Goal: Task Accomplishment & Management: Manage account settings

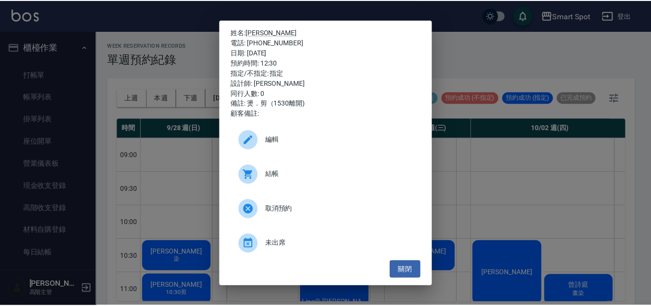
scroll to position [203, 0]
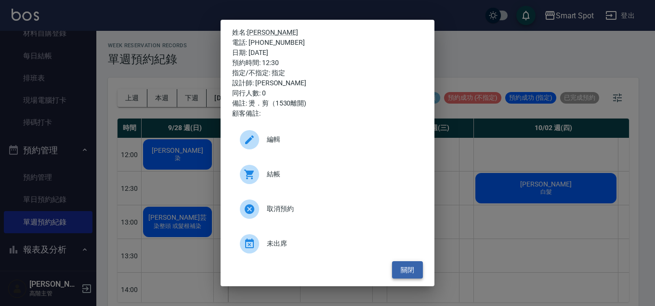
click at [409, 270] on button "關閉" at bounding box center [407, 270] width 31 height 18
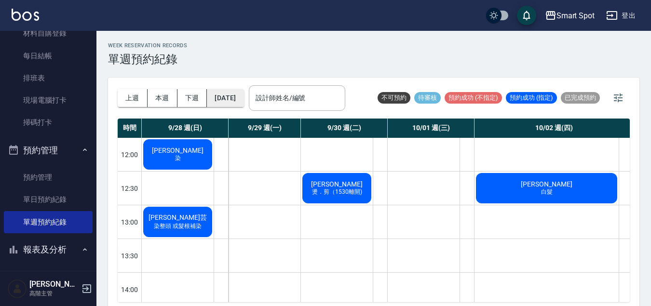
click at [230, 99] on button "[DATE]" at bounding box center [225, 98] width 37 height 18
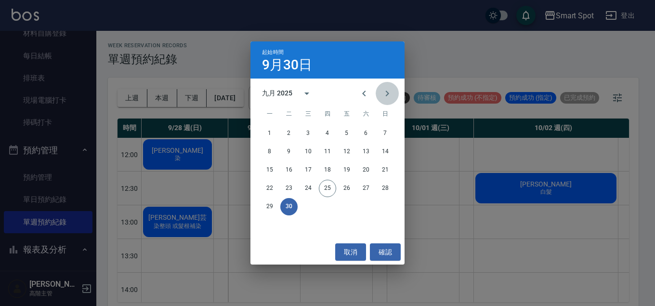
click at [386, 95] on icon "Next month" at bounding box center [387, 94] width 3 height 6
click at [348, 154] on button "10" at bounding box center [346, 151] width 17 height 17
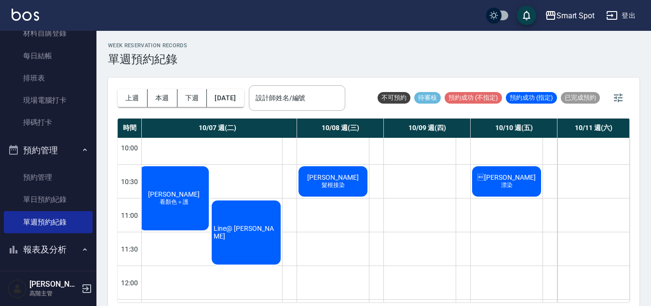
scroll to position [0, 149]
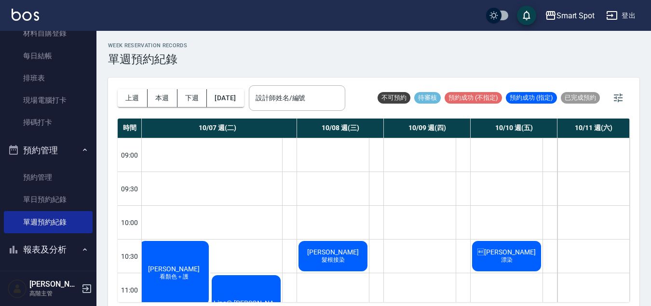
click at [519, 255] on div "林佳慧 漂染" at bounding box center [506, 256] width 72 height 33
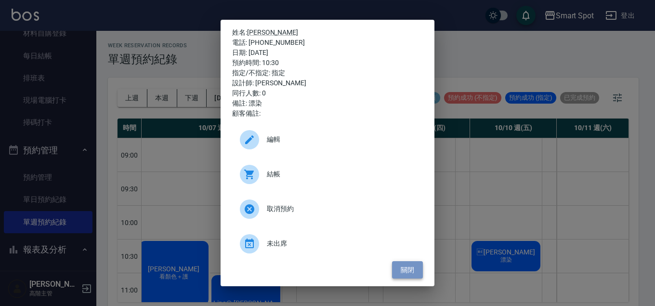
click at [401, 275] on button "關閉" at bounding box center [407, 270] width 31 height 18
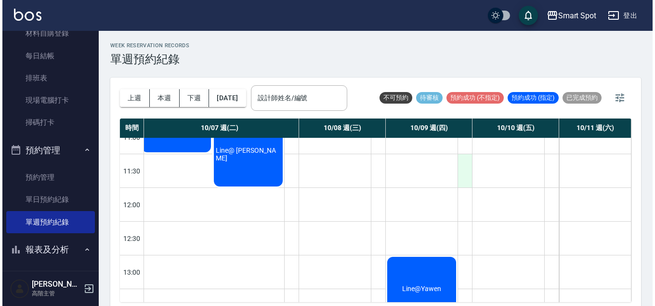
scroll to position [114, 148]
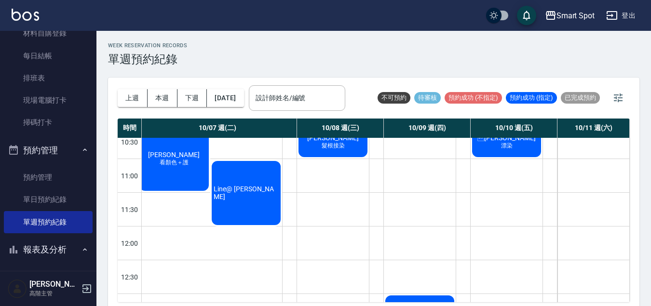
click at [510, 151] on div "林佳慧 漂染" at bounding box center [506, 141] width 72 height 33
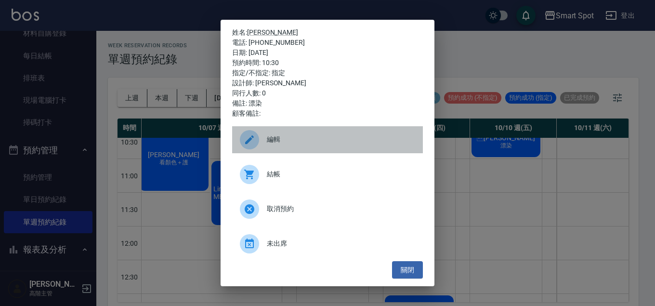
click at [253, 143] on icon at bounding box center [250, 140] width 12 height 12
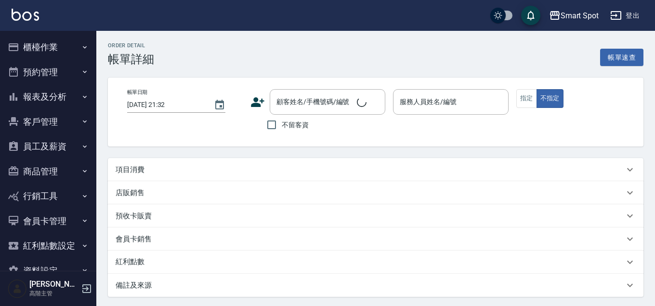
type input "2025/10/10 10:30"
type input "Autumn秋天-A"
type input "漂染"
click at [218, 106] on icon "Choose date, selected date is 2025-09-25" at bounding box center [219, 105] width 9 height 10
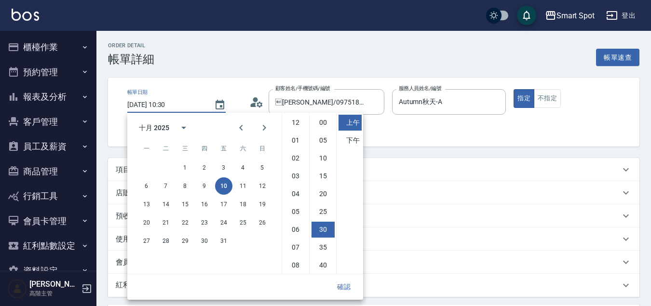
type input "林佳慧/0975181658/null"
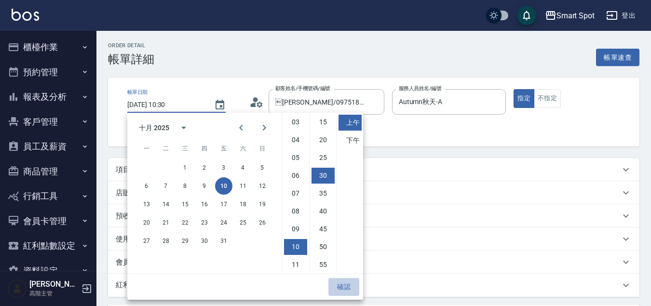
click at [350, 285] on button "確認" at bounding box center [343, 287] width 31 height 18
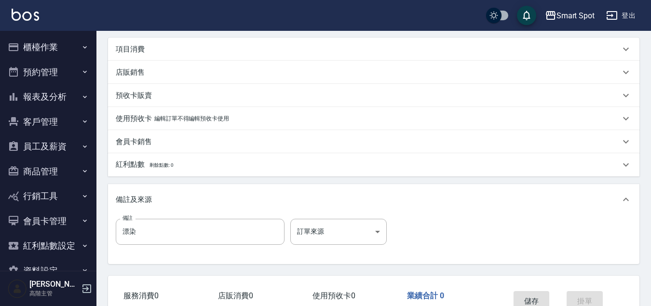
scroll to position [183, 0]
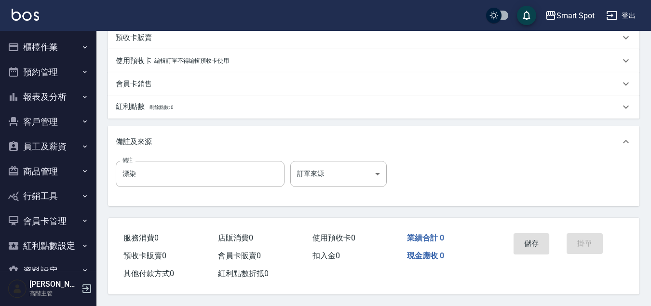
click at [533, 244] on button "儲存" at bounding box center [531, 243] width 36 height 20
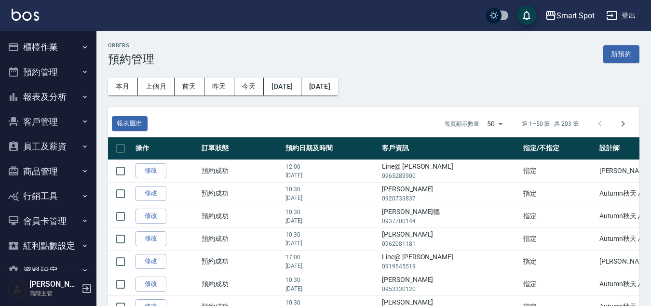
click at [67, 75] on button "預約管理" at bounding box center [48, 72] width 89 height 25
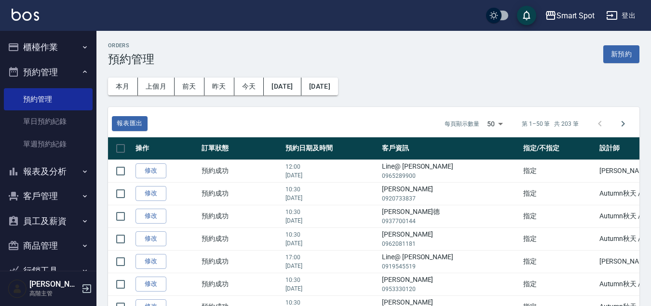
click at [61, 143] on link "單週預約紀錄" at bounding box center [48, 144] width 89 height 22
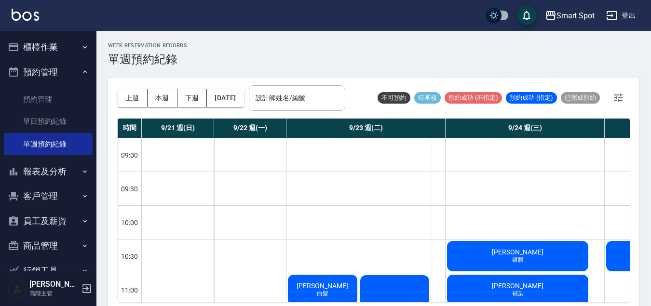
click at [243, 99] on button "[DATE]" at bounding box center [225, 98] width 37 height 18
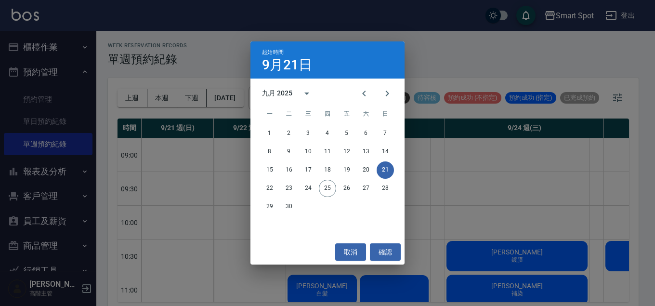
click at [388, 94] on icon "Next month" at bounding box center [388, 94] width 12 height 12
click at [346, 153] on button "10" at bounding box center [346, 151] width 17 height 17
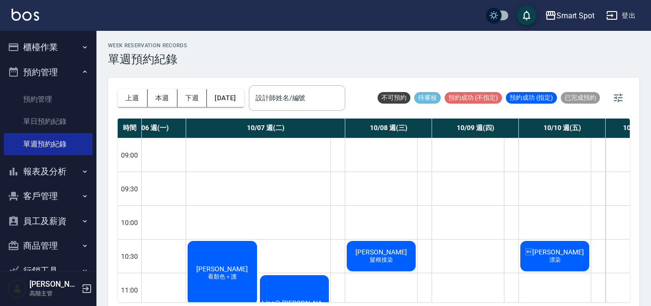
scroll to position [0, 110]
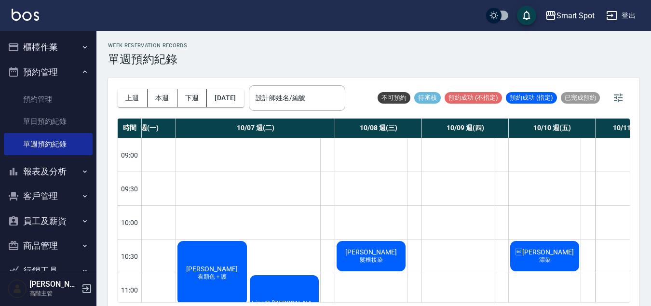
click at [586, 257] on div at bounding box center [587, 256] width 14 height 33
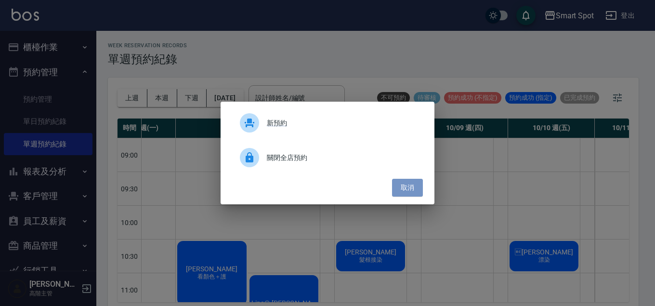
click at [409, 189] on button "取消" at bounding box center [407, 188] width 31 height 18
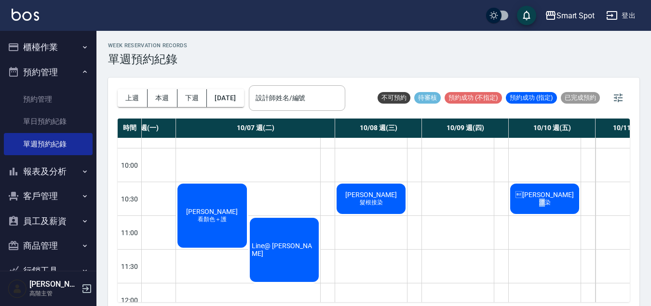
scroll to position [90, 110]
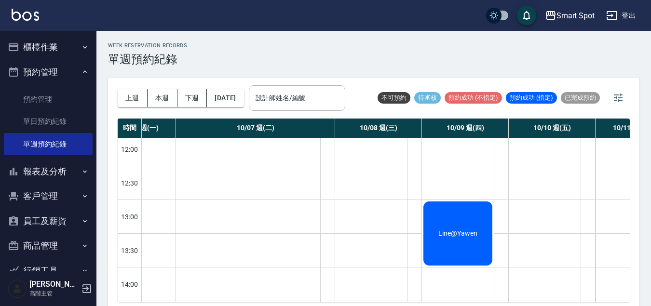
scroll to position [0, 110]
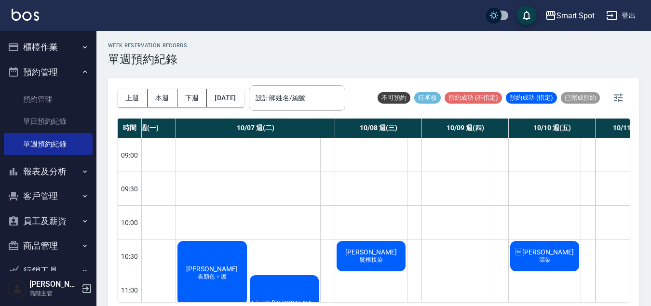
click at [534, 252] on span "[PERSON_NAME]" at bounding box center [544, 252] width 62 height 8
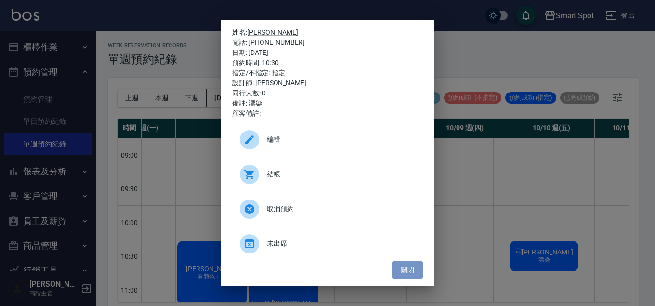
click at [410, 272] on button "關閉" at bounding box center [407, 270] width 31 height 18
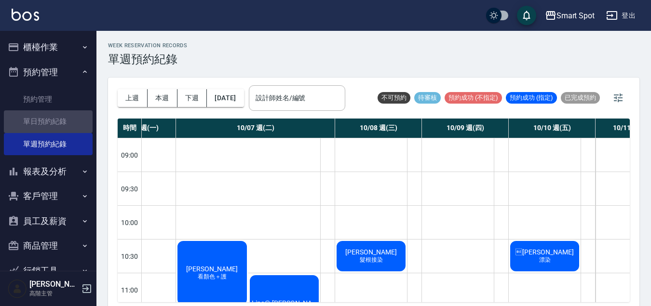
click at [58, 123] on link "單日預約紀錄" at bounding box center [48, 121] width 89 height 22
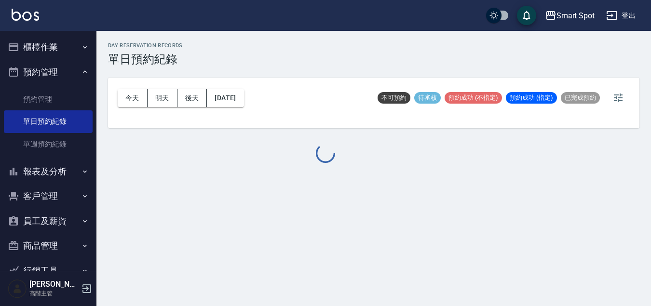
click at [58, 145] on link "單週預約紀錄" at bounding box center [48, 144] width 89 height 22
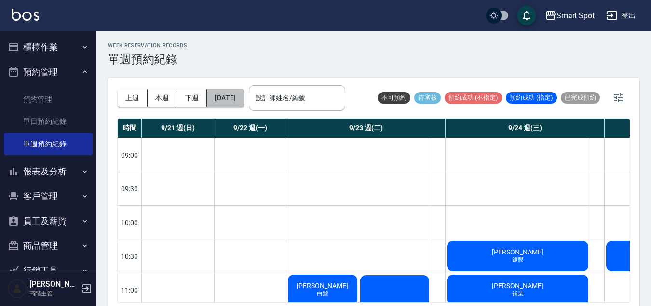
click at [243, 100] on button "[DATE]" at bounding box center [225, 98] width 37 height 18
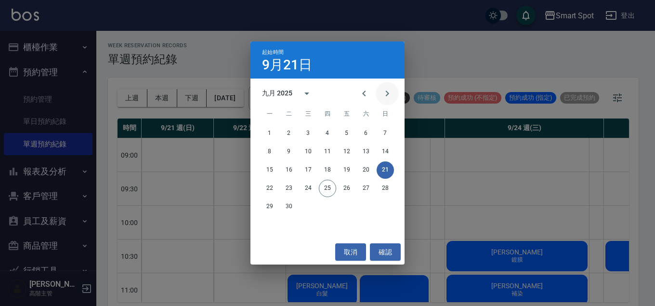
drag, startPoint x: 0, startPoint y: 0, endPoint x: 387, endPoint y: 94, distance: 398.8
click at [387, 94] on icon "Next month" at bounding box center [387, 94] width 3 height 6
drag, startPoint x: 387, startPoint y: 94, endPoint x: 370, endPoint y: 133, distance: 42.7
click at [370, 133] on button "1" at bounding box center [366, 133] width 17 height 17
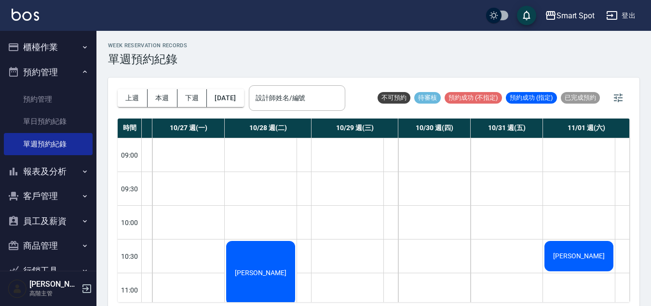
scroll to position [0, 67]
click at [554, 253] on div "[PERSON_NAME]" at bounding box center [579, 256] width 72 height 33
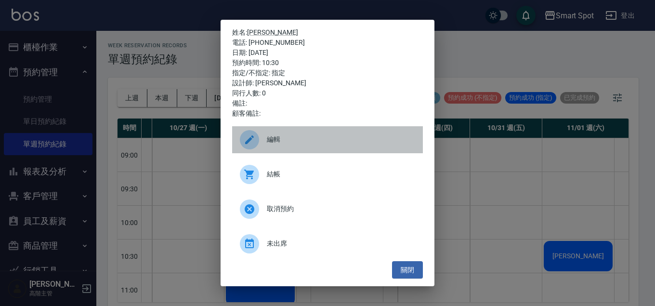
click at [248, 145] on icon at bounding box center [250, 140] width 12 height 12
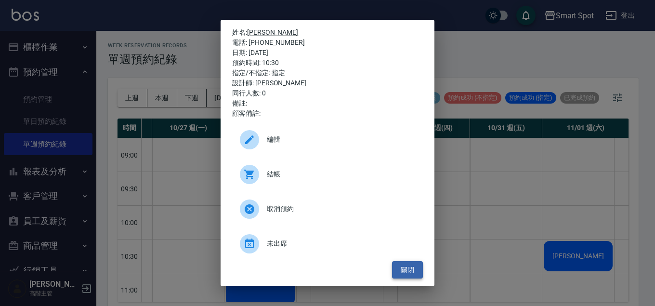
click at [412, 271] on button "關閉" at bounding box center [407, 270] width 31 height 18
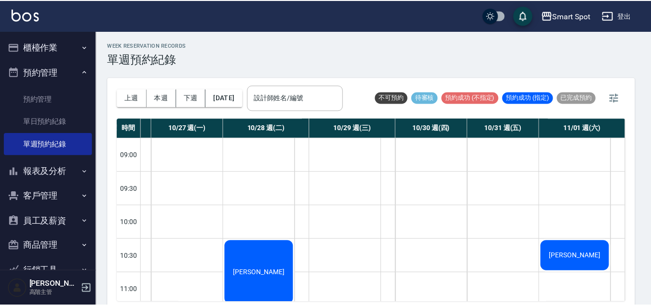
scroll to position [0, 62]
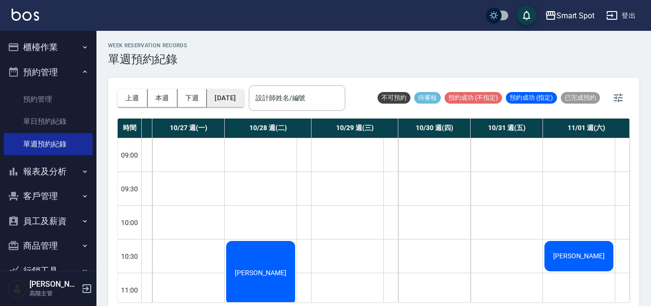
click at [240, 95] on button "2025/11/01" at bounding box center [225, 98] width 37 height 18
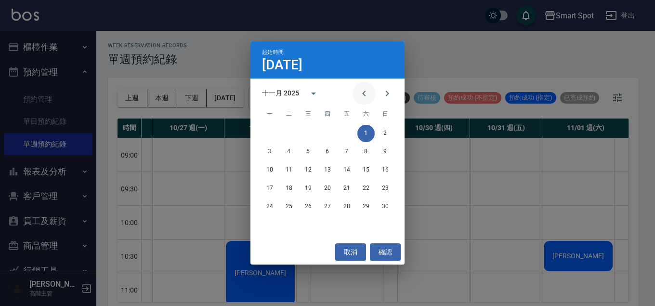
click at [365, 91] on icon "Previous month" at bounding box center [363, 94] width 3 height 6
click at [365, 93] on icon "Previous month" at bounding box center [365, 94] width 12 height 12
click at [365, 187] on button "27" at bounding box center [366, 188] width 17 height 17
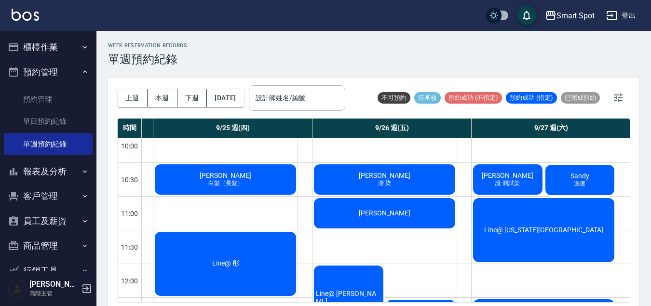
scroll to position [180, 451]
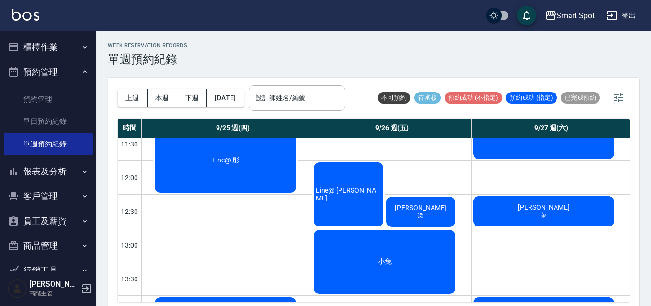
click at [58, 200] on button "客戶管理" at bounding box center [48, 196] width 89 height 25
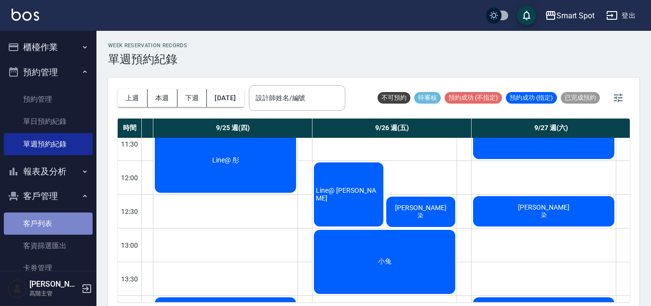
click at [62, 221] on link "客戶列表" at bounding box center [48, 224] width 89 height 22
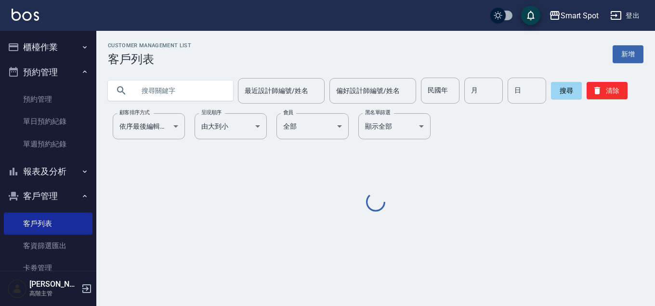
click at [154, 93] on input "text" at bounding box center [180, 91] width 91 height 26
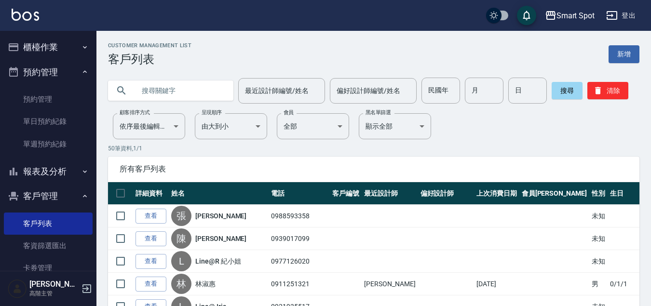
type input "ㄘ"
type input "hanlin"
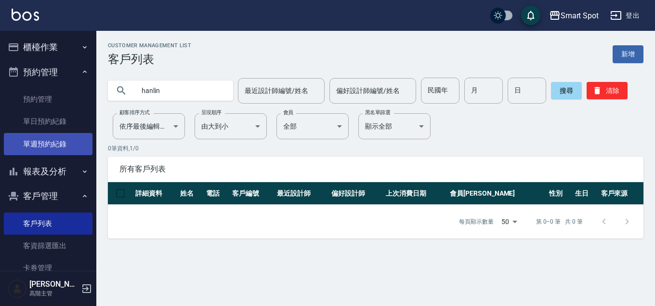
click at [63, 143] on link "單週預約紀錄" at bounding box center [48, 144] width 89 height 22
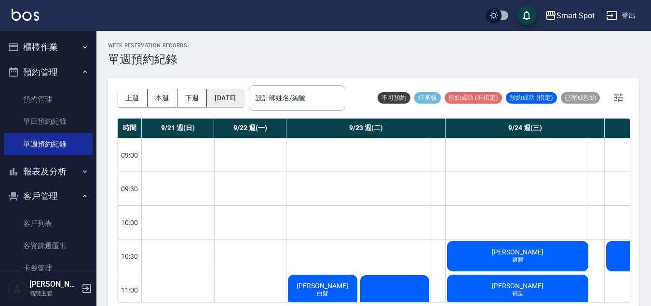
click at [243, 101] on button "[DATE]" at bounding box center [225, 98] width 37 height 18
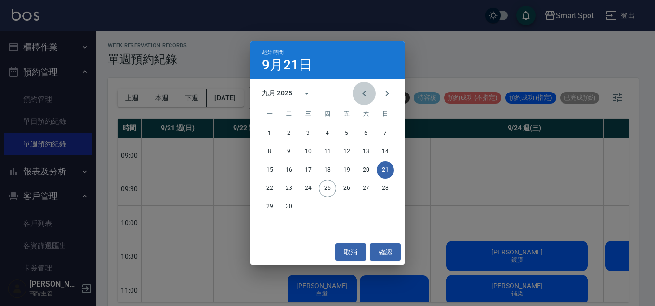
click at [368, 92] on icon "Previous month" at bounding box center [365, 94] width 12 height 12
click at [367, 92] on icon "Previous month" at bounding box center [365, 94] width 12 height 12
drag, startPoint x: 307, startPoint y: 133, endPoint x: 376, endPoint y: 167, distance: 76.9
click at [307, 132] on button "2" at bounding box center [308, 133] width 17 height 17
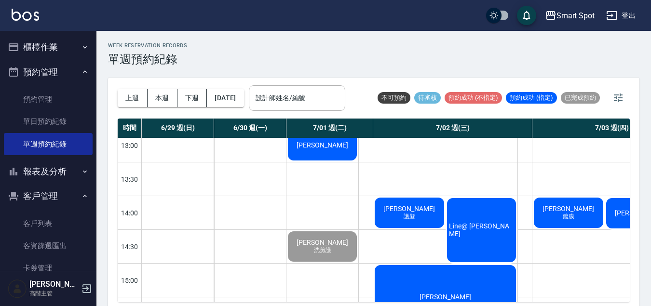
scroll to position [280, 0]
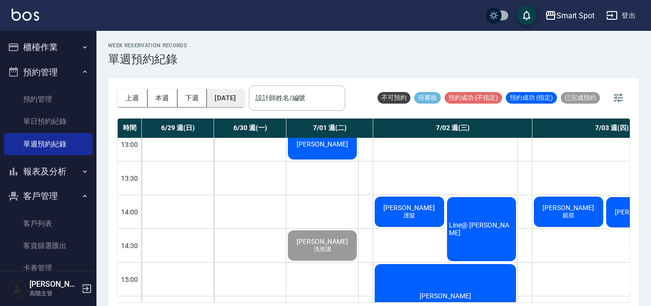
click at [243, 102] on button "2025/07/02" at bounding box center [225, 98] width 37 height 18
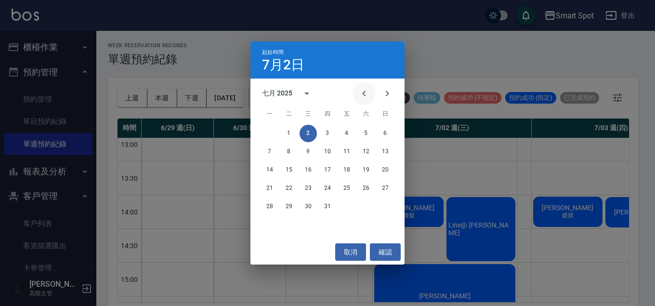
click at [365, 99] on icon "Previous month" at bounding box center [365, 94] width 12 height 12
click at [307, 154] on button "4" at bounding box center [308, 151] width 17 height 17
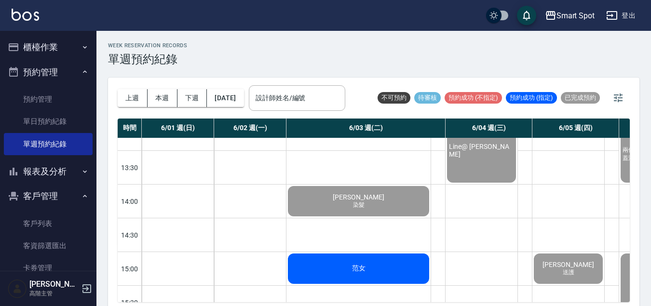
scroll to position [287, 0]
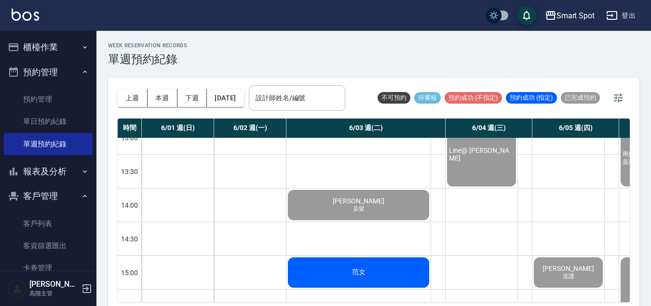
click at [81, 197] on icon "button" at bounding box center [85, 196] width 8 height 8
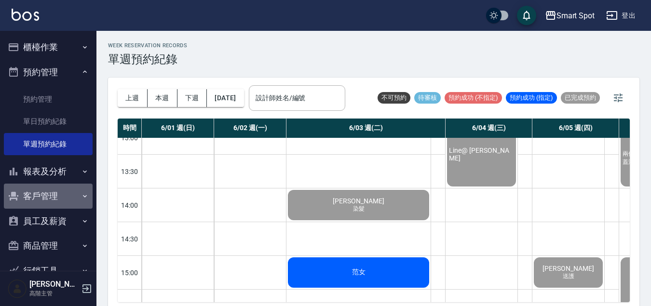
click at [74, 197] on button "客戶管理" at bounding box center [48, 196] width 89 height 25
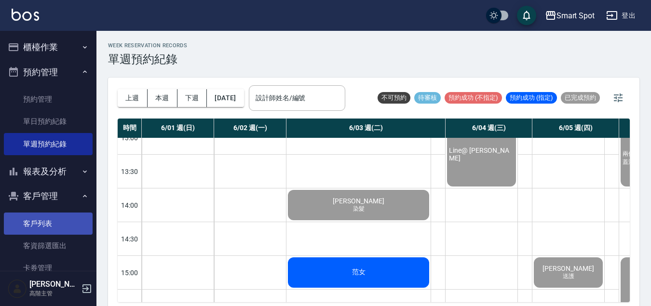
click at [67, 221] on link "客戶列表" at bounding box center [48, 224] width 89 height 22
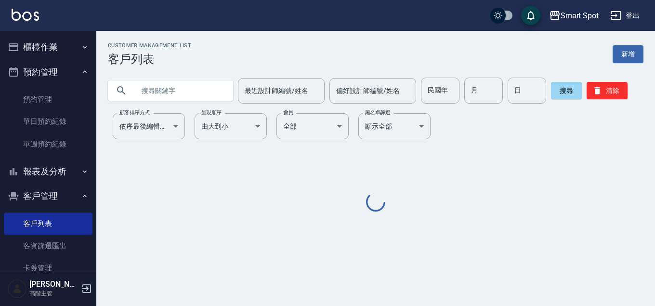
click at [175, 90] on input "text" at bounding box center [180, 91] width 91 height 26
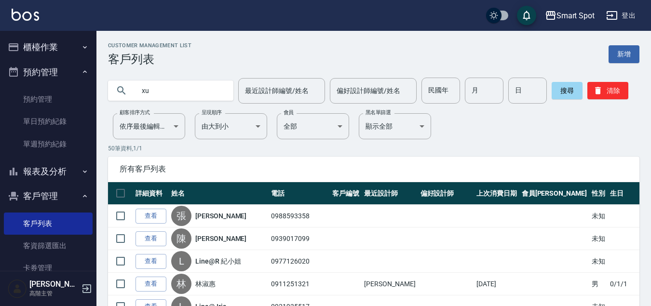
type input "x"
type input "流"
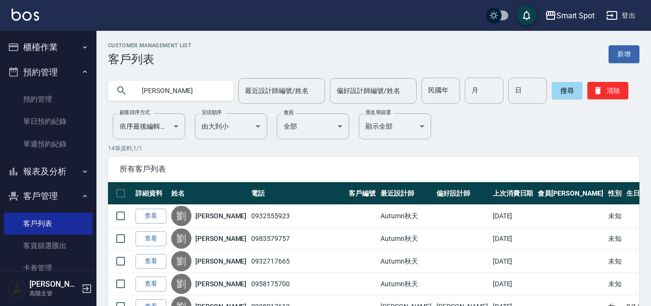
type input "劉漢"
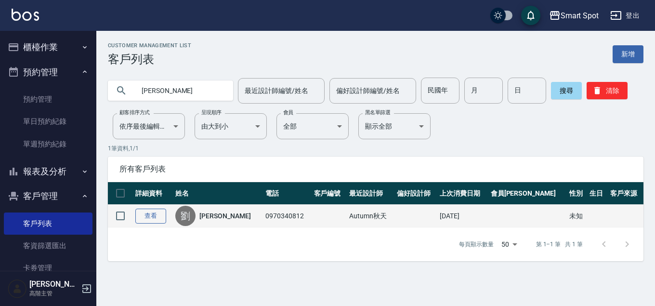
click at [160, 217] on link "查看" at bounding box center [150, 216] width 31 height 15
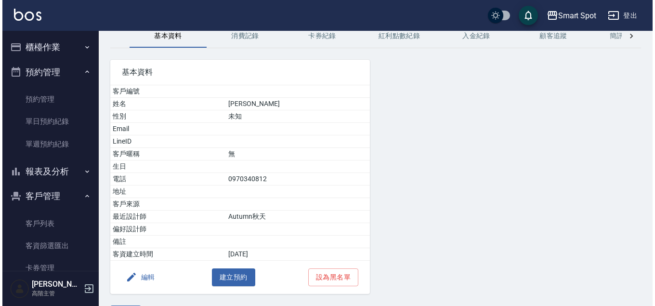
scroll to position [74, 0]
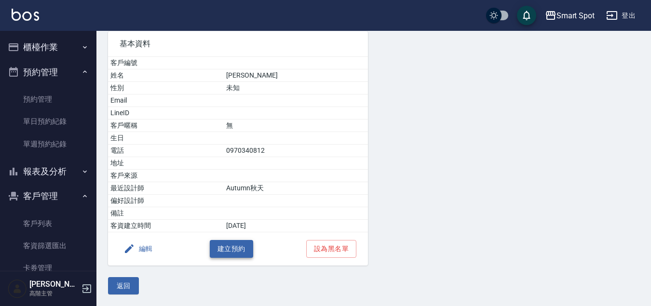
click at [237, 252] on button "建立預約" at bounding box center [231, 249] width 43 height 18
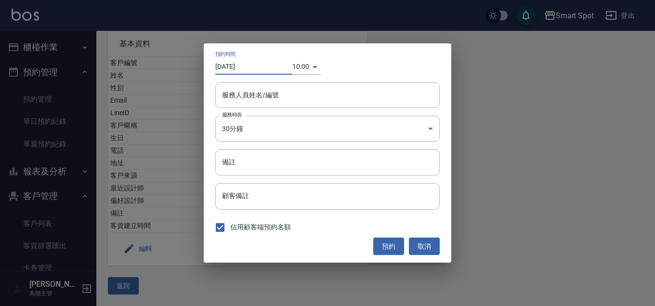
click at [257, 68] on input "2025/09/25" at bounding box center [253, 67] width 77 height 16
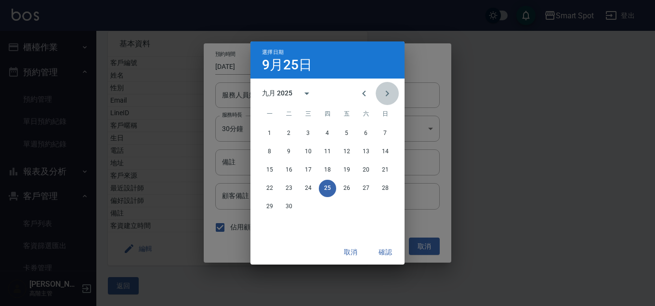
click at [389, 95] on icon "Next month" at bounding box center [388, 94] width 12 height 12
click at [344, 209] on button "31" at bounding box center [346, 206] width 17 height 17
type input "2025/10/31"
type input "1761876000000"
click at [387, 254] on button "確認" at bounding box center [385, 252] width 31 height 18
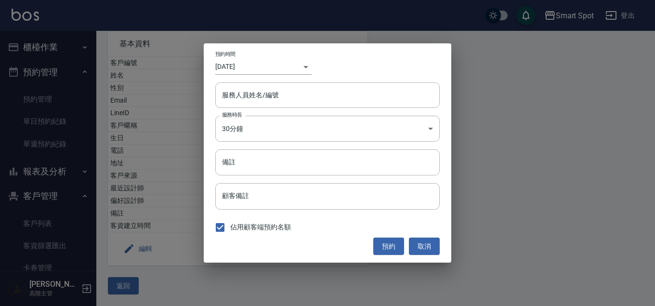
click at [306, 67] on div "​ 1761876000000" at bounding box center [302, 67] width 19 height 16
click at [298, 68] on body "Smart Spot 登出 櫃檯作業 打帳單 帳單列表 掛單列表 座位開單 營業儀表板 現金收支登錄 高階收支登錄 材料自購登錄 每日結帳 排班表 現場電腦打…" at bounding box center [327, 116] width 655 height 380
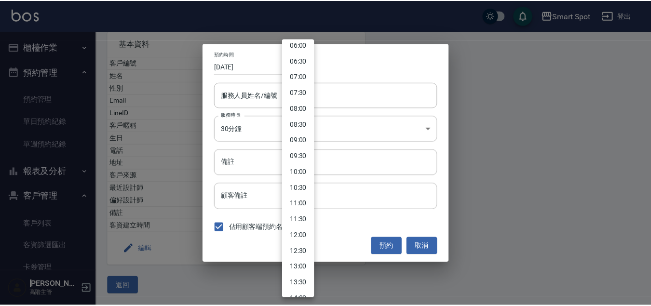
scroll to position [198, 0]
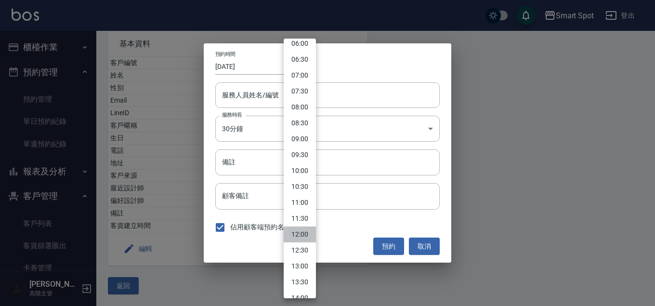
click at [310, 235] on li "12:00" at bounding box center [300, 234] width 32 height 16
type input "2025/09/25"
type input "1758772800000"
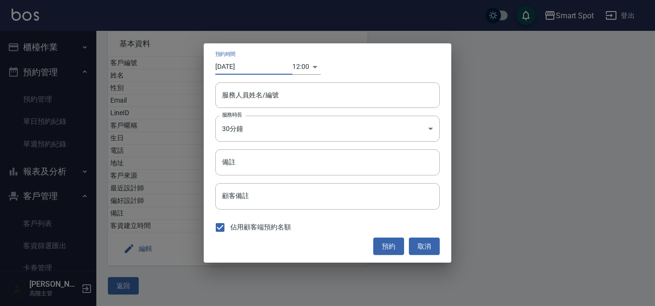
click at [259, 69] on input "2025/09/25" at bounding box center [253, 67] width 77 height 16
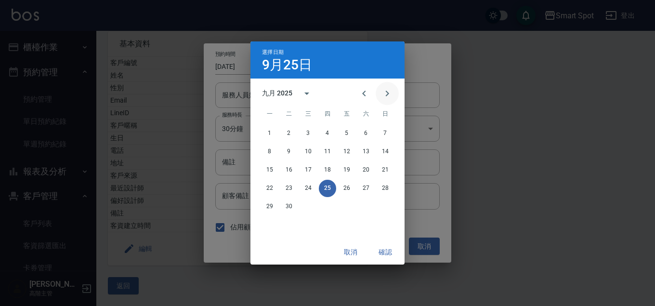
click at [384, 94] on icon "Next month" at bounding box center [388, 94] width 12 height 12
click at [346, 211] on button "31" at bounding box center [346, 206] width 17 height 17
type input "2025/10/31"
type input "1761883200000"
click at [390, 255] on button "確認" at bounding box center [385, 252] width 31 height 18
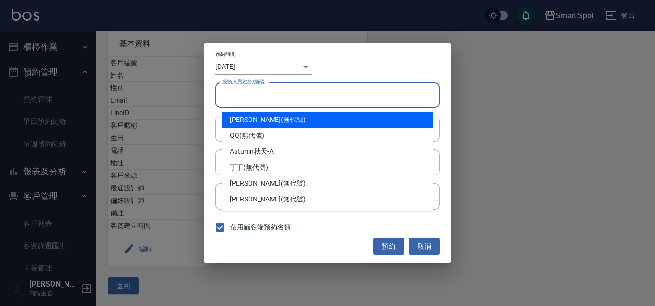
click at [293, 96] on input "服務人員姓名/編號" at bounding box center [328, 95] width 216 height 17
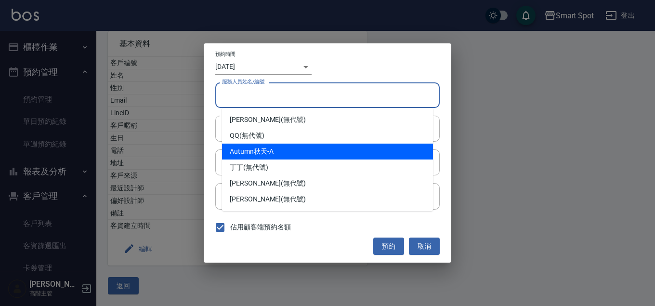
click at [285, 148] on div "Autumn秋天 -A" at bounding box center [327, 152] width 211 height 16
type input "Autumn秋天-A"
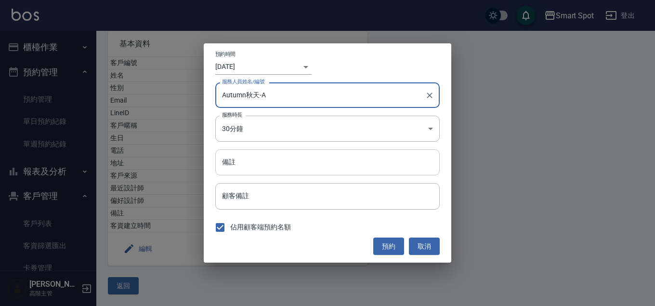
click at [275, 164] on input "備註" at bounding box center [327, 162] width 225 height 26
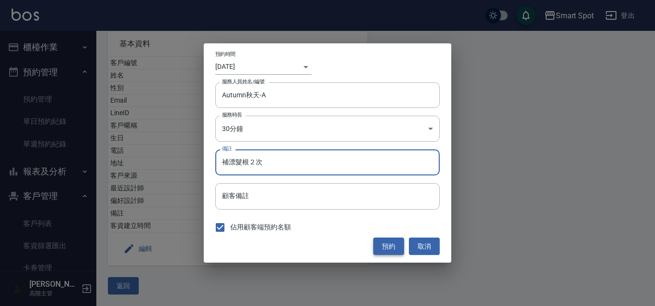
type input "補漂髮根２次"
click at [387, 248] on button "預約" at bounding box center [388, 247] width 31 height 18
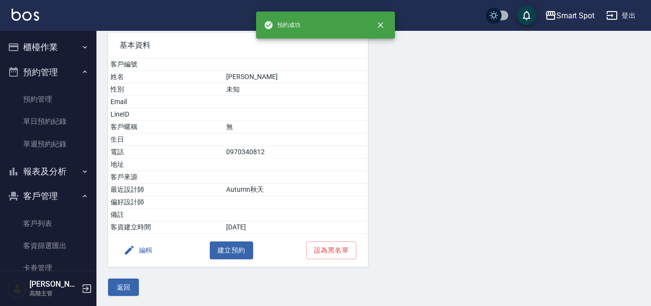
scroll to position [72, 0]
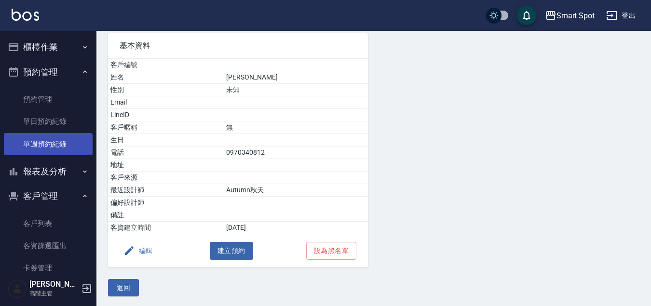
click at [60, 143] on link "單週預約紀錄" at bounding box center [48, 144] width 89 height 22
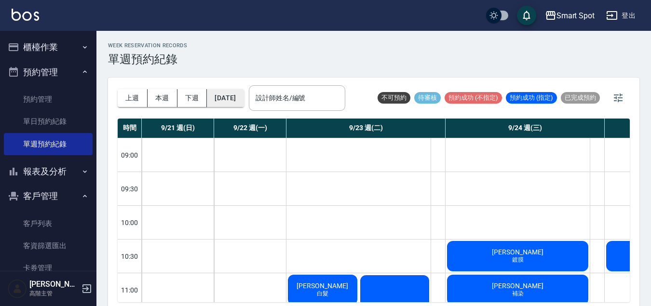
click at [243, 99] on button "[DATE]" at bounding box center [225, 98] width 37 height 18
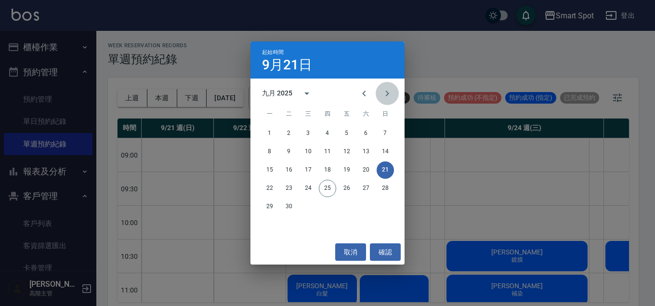
click at [387, 98] on icon "Next month" at bounding box center [388, 94] width 12 height 12
click at [344, 210] on button "31" at bounding box center [346, 206] width 17 height 17
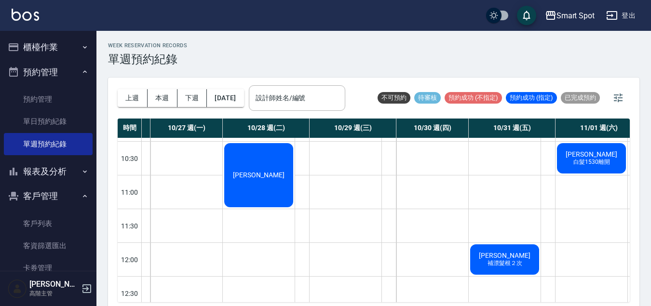
scroll to position [54, 64]
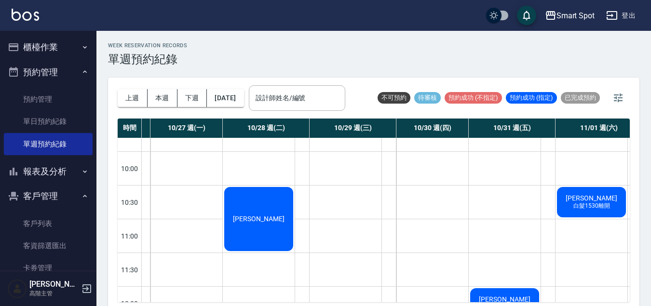
click at [271, 239] on div "[PERSON_NAME]" at bounding box center [259, 219] width 72 height 67
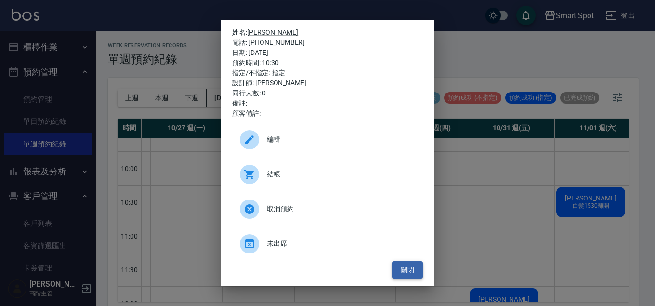
click at [416, 271] on button "關閉" at bounding box center [407, 270] width 31 height 18
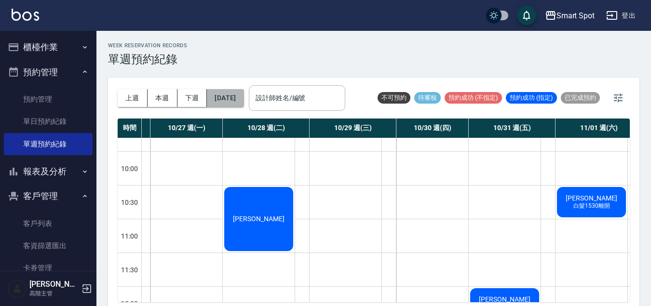
click at [243, 98] on button "2025/10/31" at bounding box center [225, 98] width 37 height 18
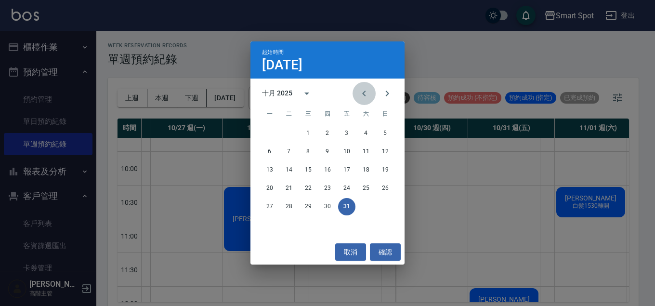
click at [368, 94] on icon "Previous month" at bounding box center [365, 94] width 12 height 12
click at [383, 188] on button "28" at bounding box center [385, 188] width 17 height 17
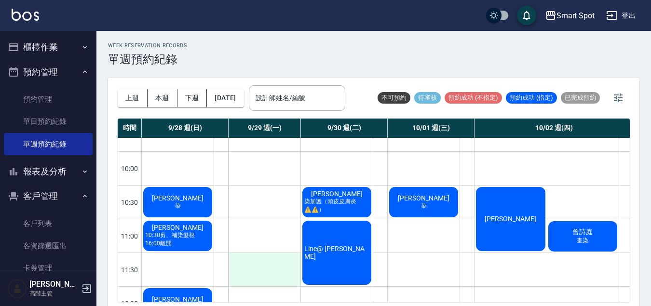
scroll to position [56, 0]
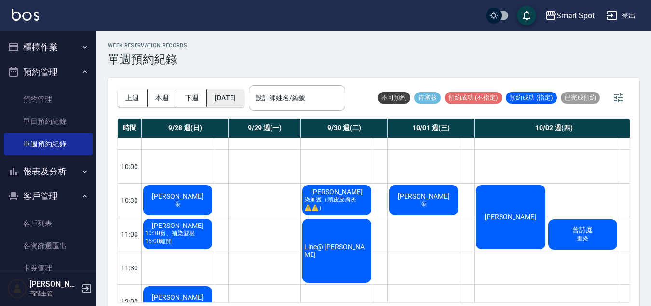
click at [226, 96] on button "2025/09/28" at bounding box center [225, 98] width 37 height 18
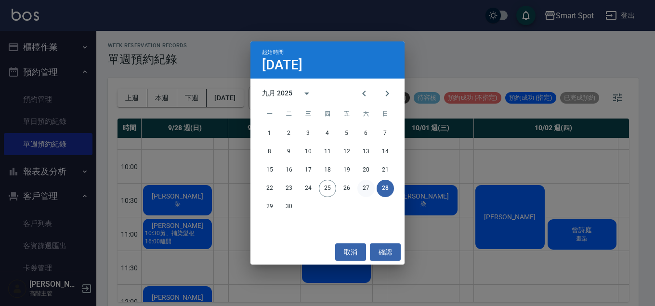
click at [369, 190] on button "27" at bounding box center [366, 188] width 17 height 17
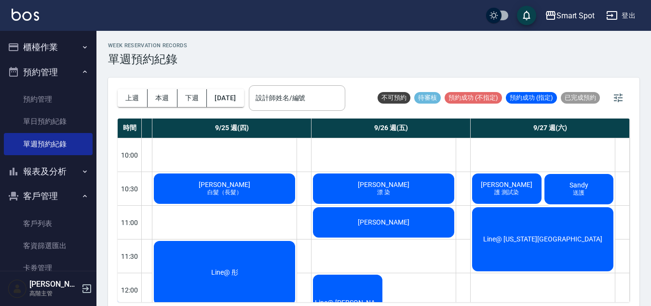
scroll to position [62, 457]
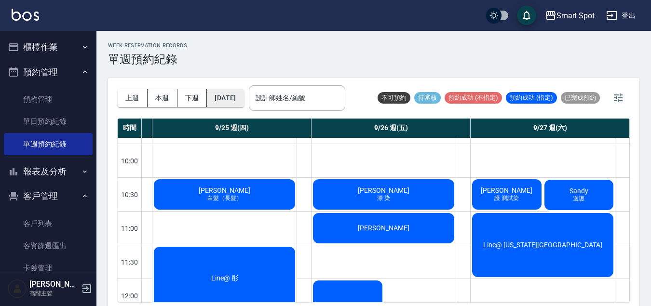
click at [241, 98] on button "[DATE]" at bounding box center [225, 98] width 37 height 18
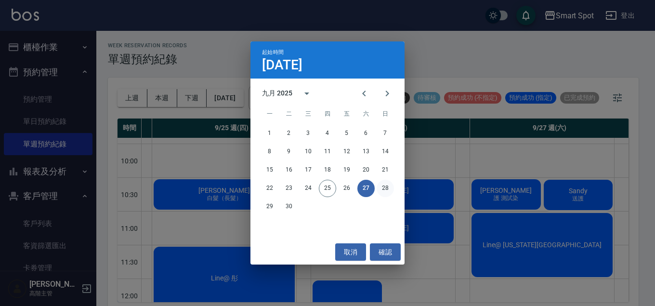
click at [388, 187] on button "28" at bounding box center [385, 188] width 17 height 17
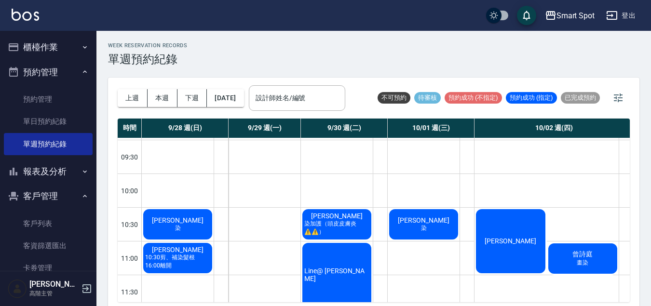
scroll to position [82, 0]
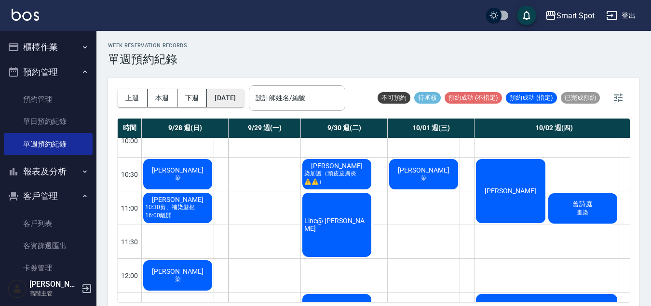
click at [243, 104] on button "2025/09/28" at bounding box center [225, 98] width 37 height 18
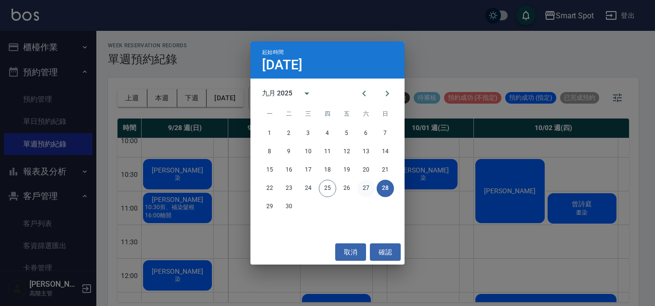
click at [369, 187] on button "27" at bounding box center [366, 188] width 17 height 17
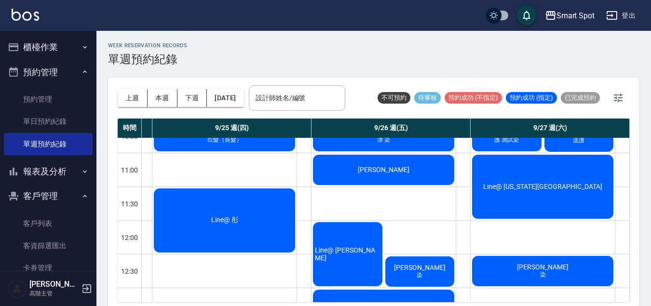
scroll to position [74, 457]
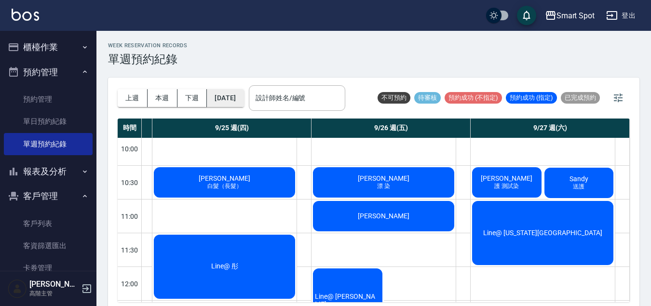
click at [239, 97] on button "[DATE]" at bounding box center [225, 98] width 37 height 18
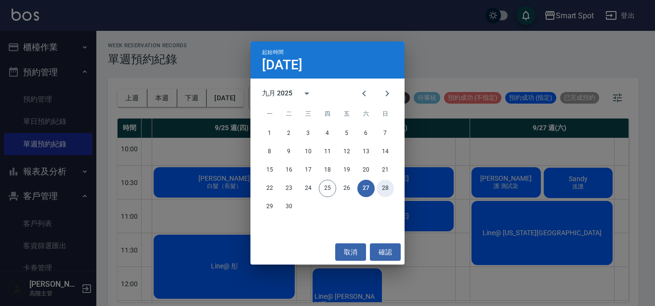
click at [382, 190] on button "28" at bounding box center [385, 188] width 17 height 17
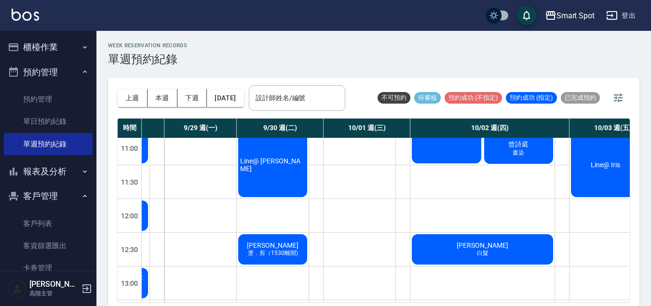
scroll to position [93, 64]
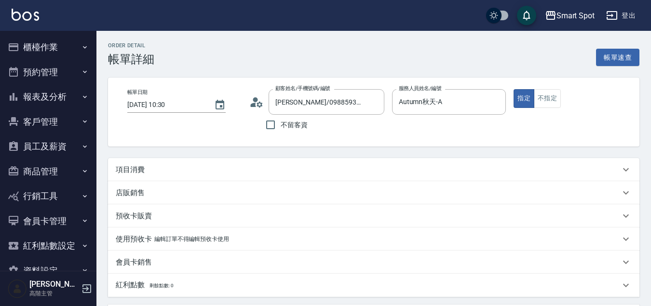
scroll to position [67, 0]
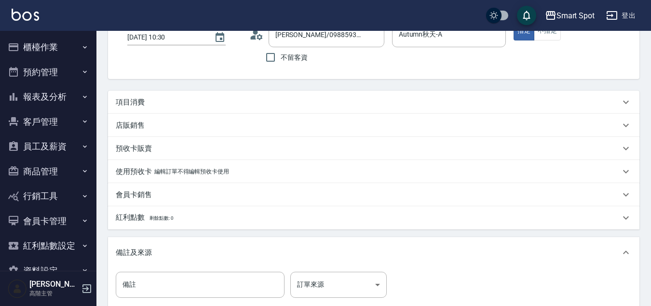
click at [199, 281] on input "備註" at bounding box center [200, 285] width 169 height 26
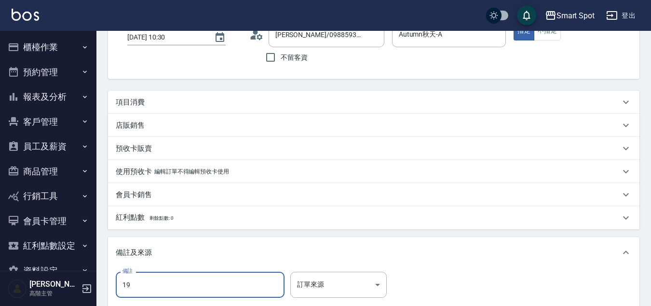
type input "1"
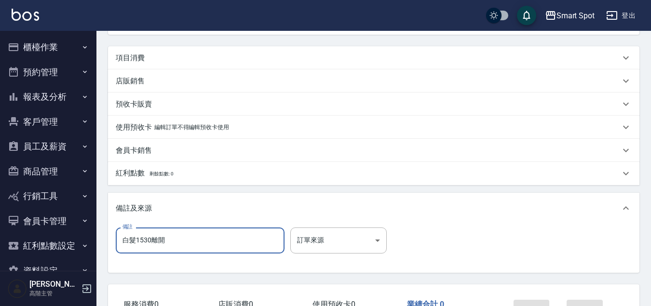
scroll to position [183, 0]
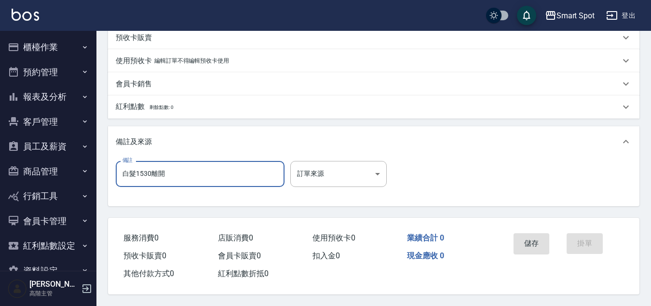
type input "白髮1530離開"
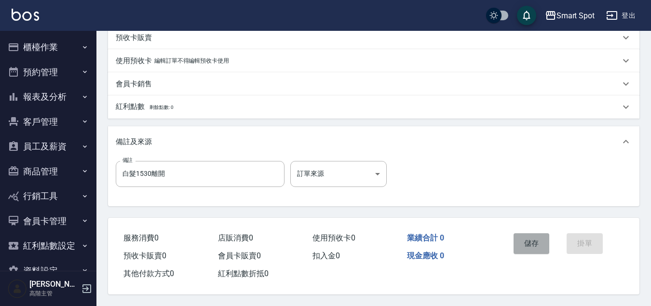
click at [525, 240] on button "儲存" at bounding box center [531, 243] width 36 height 20
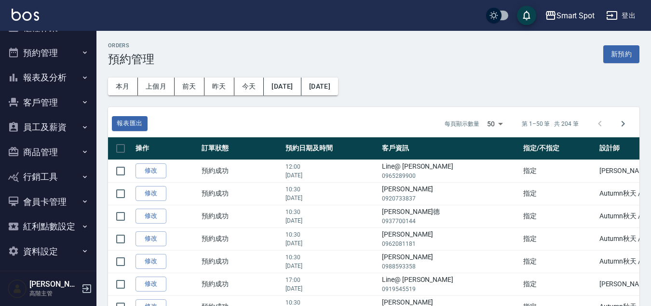
scroll to position [24, 0]
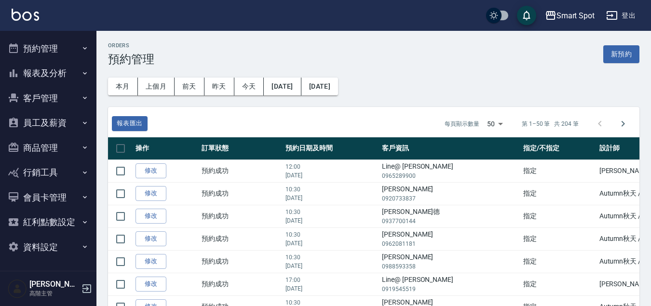
click at [54, 101] on button "客戶管理" at bounding box center [48, 98] width 89 height 25
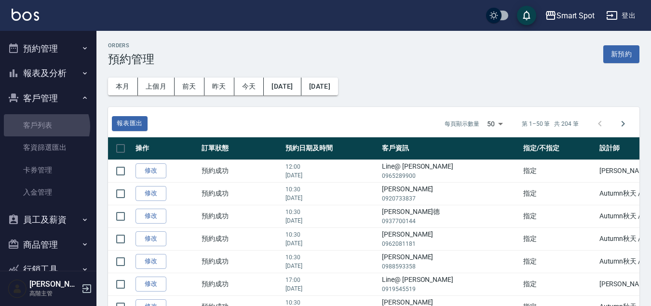
click at [46, 127] on link "客戶列表" at bounding box center [48, 125] width 89 height 22
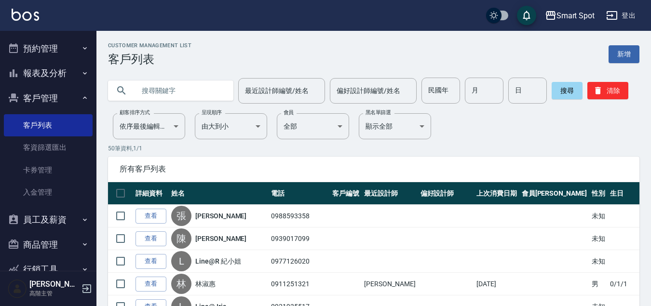
drag, startPoint x: 0, startPoint y: 0, endPoint x: 155, endPoint y: 91, distance: 179.9
click at [155, 91] on input "text" at bounding box center [180, 91] width 91 height 26
type input "和"
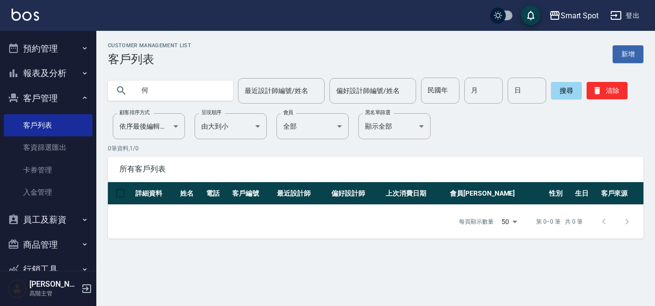
type input "何"
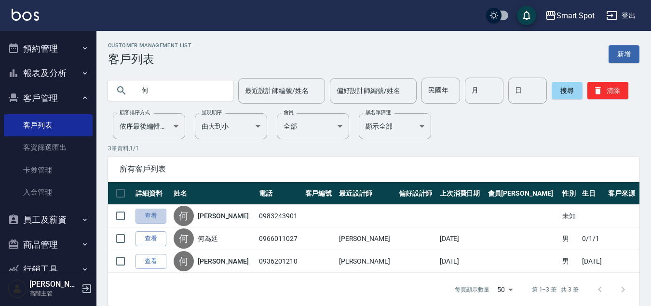
click at [148, 219] on link "查看" at bounding box center [150, 216] width 31 height 15
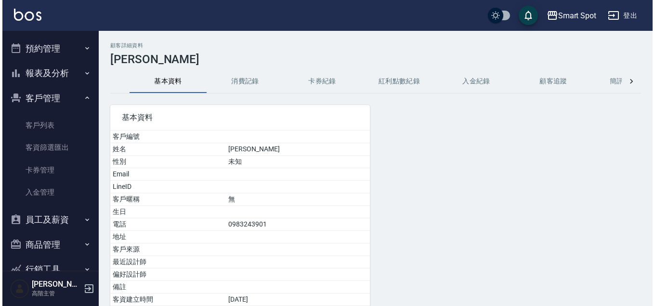
scroll to position [74, 0]
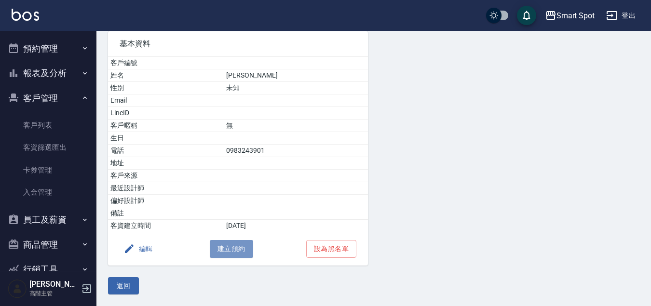
click at [238, 253] on button "建立預約" at bounding box center [231, 249] width 43 height 18
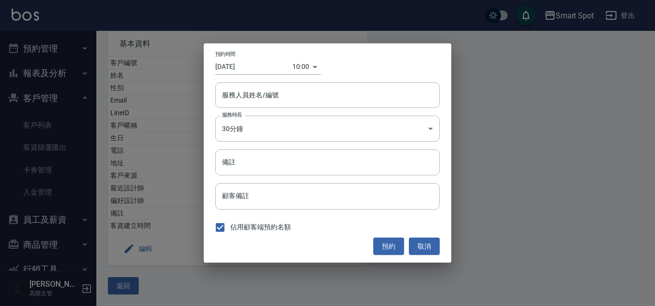
click at [312, 69] on div "10:00 1758765600000" at bounding box center [307, 67] width 28 height 16
click at [305, 68] on body "Smart Spot 登出 櫃檯作業 打帳單 帳單列表 掛單列表 座位開單 營業儀表板 現金收支登錄 高階收支登錄 材料自購登錄 每日結帳 排班表 現場電腦打…" at bounding box center [327, 116] width 655 height 380
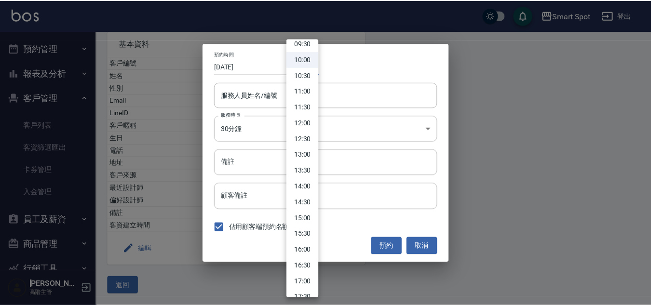
scroll to position [319, 0]
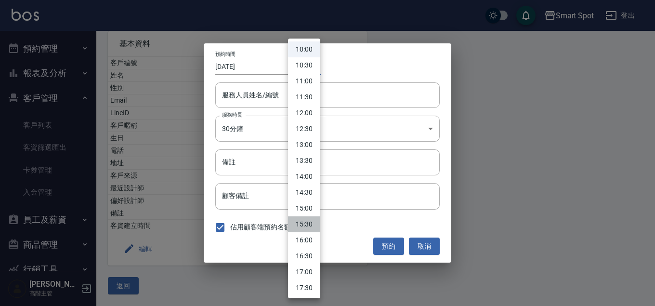
click at [308, 225] on li "15:30" at bounding box center [304, 224] width 32 height 16
type input "1758785400000"
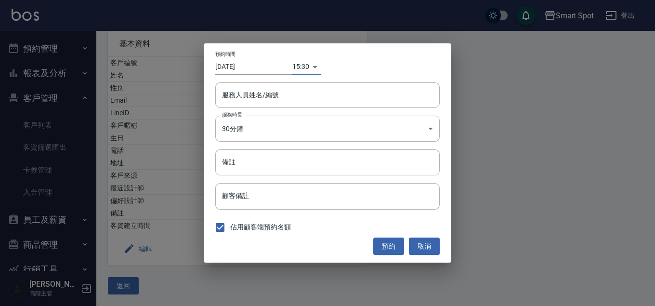
drag, startPoint x: 155, startPoint y: 91, endPoint x: 259, endPoint y: 65, distance: 106.8
click at [259, 65] on input "2025/09/25" at bounding box center [253, 67] width 77 height 16
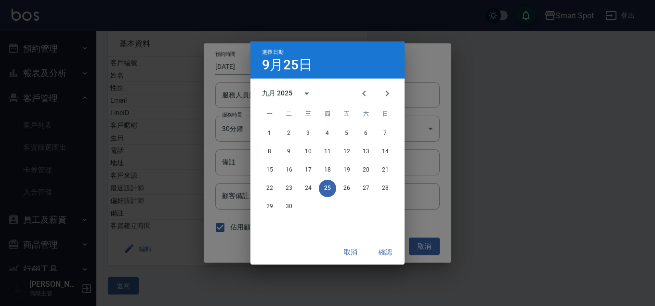
click at [255, 67] on div "選擇日期 9月25日" at bounding box center [328, 59] width 154 height 37
click at [284, 206] on button "30" at bounding box center [288, 206] width 17 height 17
type input "2025/09/30"
type input "1759217400000"
click at [382, 252] on button "確認" at bounding box center [385, 252] width 31 height 18
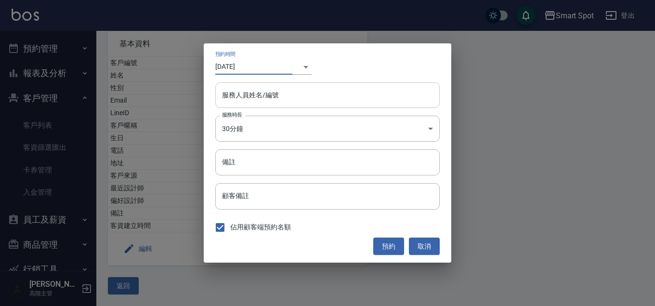
drag, startPoint x: 259, startPoint y: 65, endPoint x: 294, endPoint y: 99, distance: 49.1
click at [294, 99] on input "服務人員姓名/編號" at bounding box center [328, 95] width 216 height 17
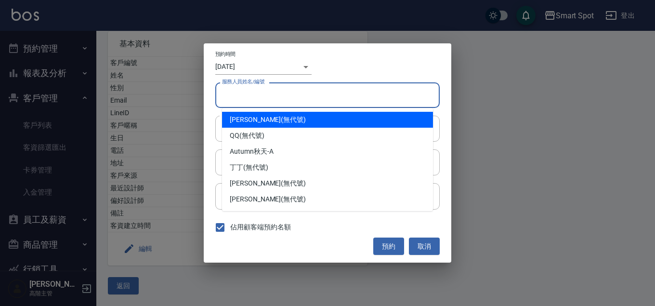
drag, startPoint x: 294, startPoint y: 99, endPoint x: 284, endPoint y: 152, distance: 54.1
click at [284, 152] on div "Autumn秋天 -A" at bounding box center [327, 152] width 211 height 16
type input "Autumn秋天-A"
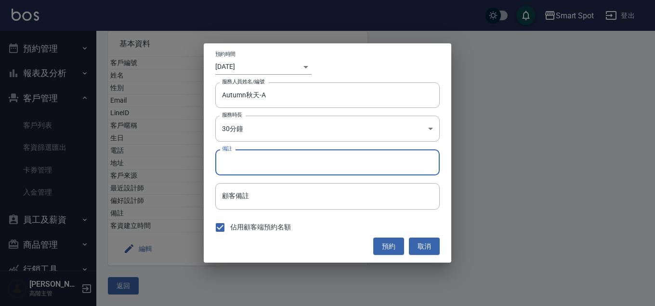
drag, startPoint x: 284, startPoint y: 152, endPoint x: 329, endPoint y: 162, distance: 46.1
click at [329, 162] on input "備註" at bounding box center [327, 162] width 225 height 26
type input "鍍膜護"
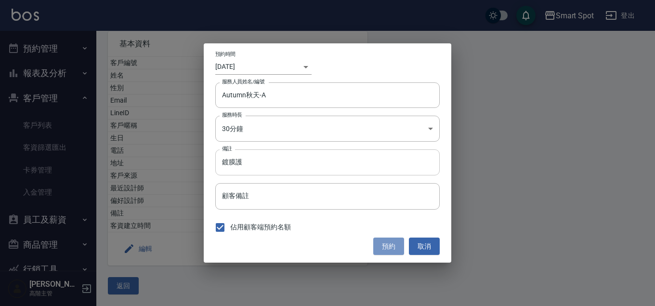
click at [387, 248] on button "預約" at bounding box center [388, 247] width 31 height 18
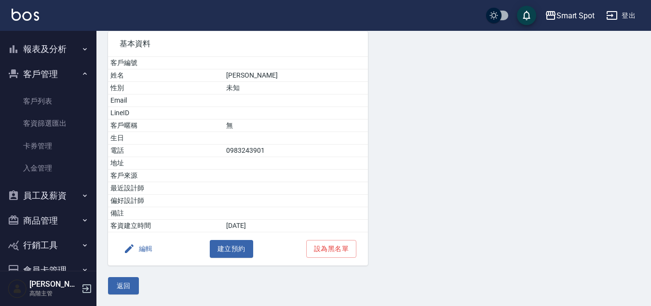
scroll to position [31, 0]
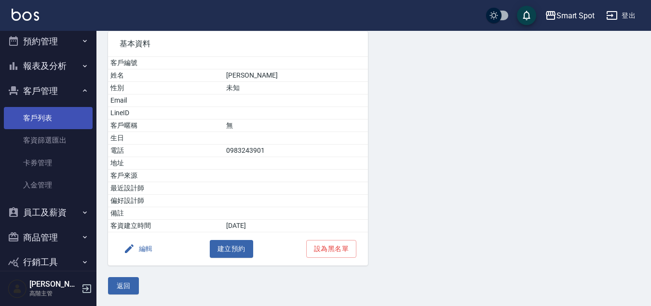
drag, startPoint x: 329, startPoint y: 162, endPoint x: 52, endPoint y: 121, distance: 279.6
click at [52, 121] on link "客戶列表" at bounding box center [48, 118] width 89 height 22
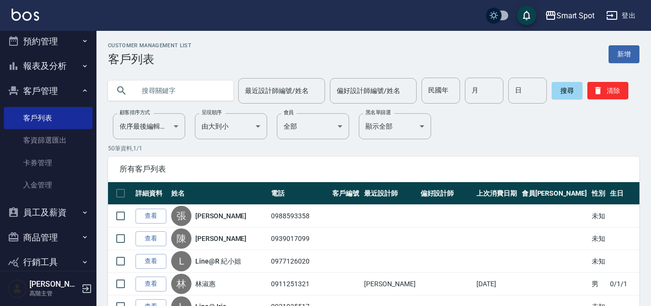
drag, startPoint x: 52, startPoint y: 121, endPoint x: 162, endPoint y: 91, distance: 114.0
click at [162, 91] on input "text" at bounding box center [180, 91] width 91 height 26
type input "ㄗ"
type input "y"
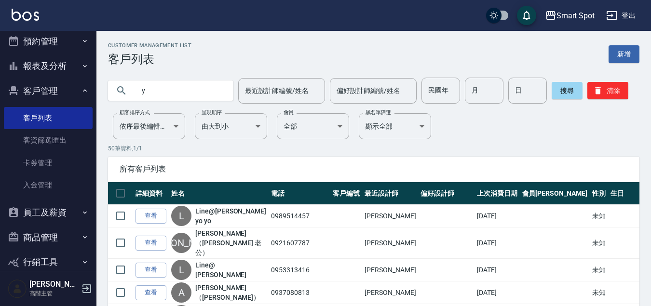
click at [282, 95] on input "最近設計師編號/姓名" at bounding box center [281, 90] width 78 height 17
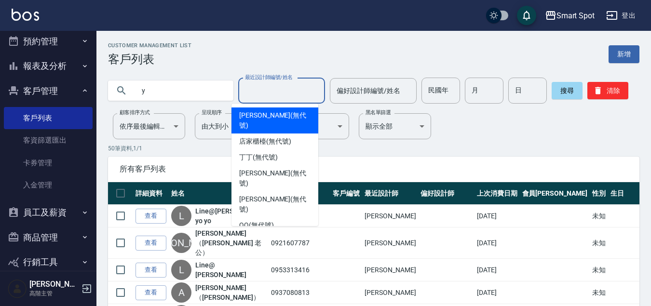
click at [274, 236] on span "Autumn秋天 -A" at bounding box center [261, 241] width 44 height 10
type input "Autumn秋天-A"
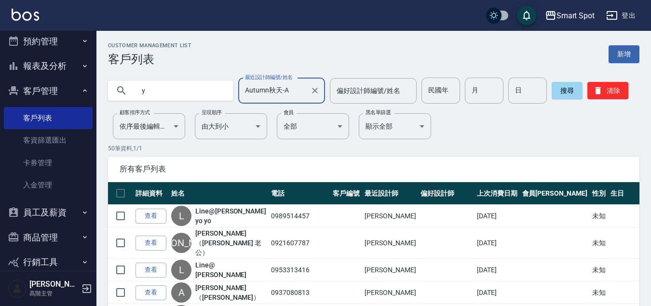
click at [150, 93] on input "y" at bounding box center [180, 91] width 91 height 26
type input "yv"
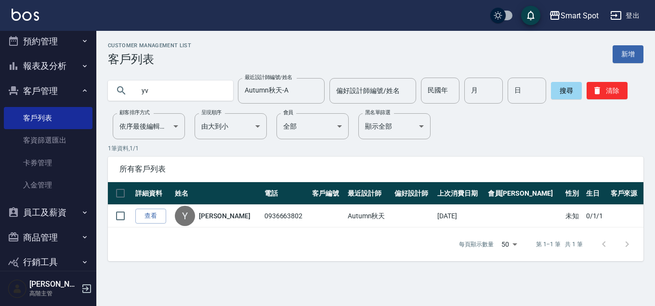
click at [156, 215] on link "查看" at bounding box center [150, 216] width 31 height 15
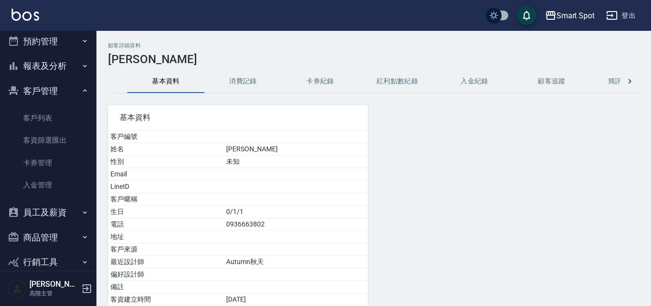
click at [248, 81] on button "消費記錄" at bounding box center [242, 81] width 77 height 23
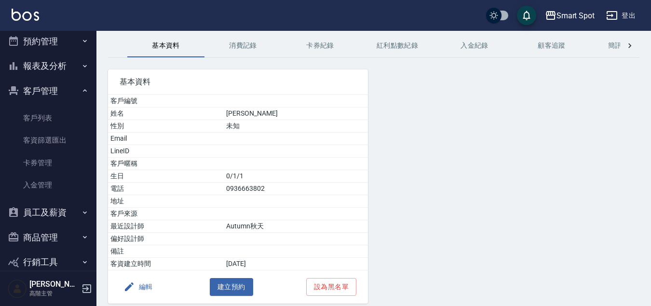
scroll to position [74, 0]
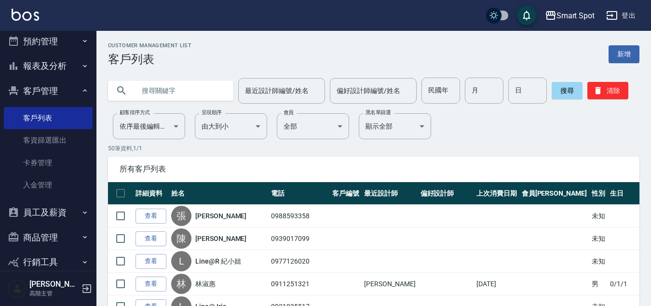
click at [183, 87] on input "text" at bounding box center [180, 91] width 91 height 26
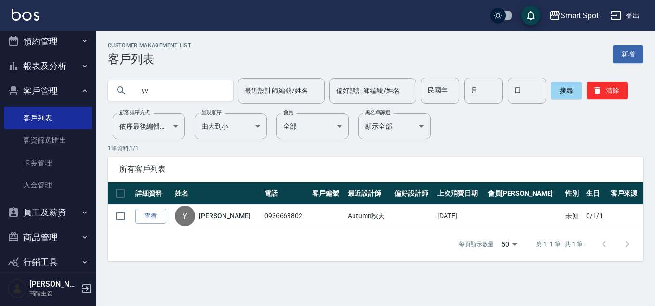
type input "y"
type input "v"
type input "許宗"
click at [153, 216] on link "查看" at bounding box center [150, 216] width 31 height 15
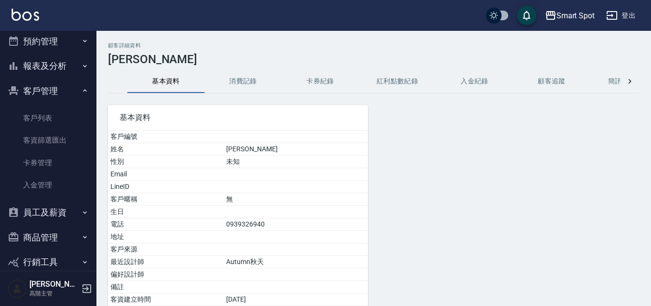
drag, startPoint x: 162, startPoint y: 91, endPoint x: 243, endPoint y: 80, distance: 81.8
click at [243, 80] on button "消費記錄" at bounding box center [242, 81] width 77 height 23
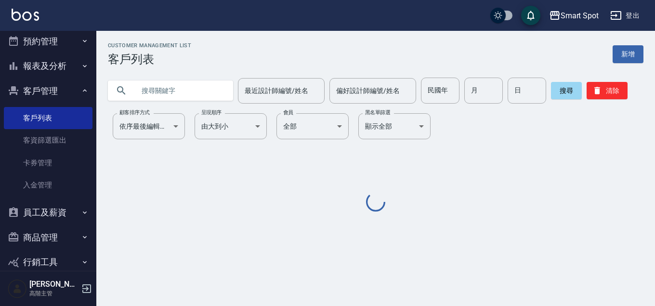
click at [165, 95] on input "text" at bounding box center [180, 91] width 91 height 26
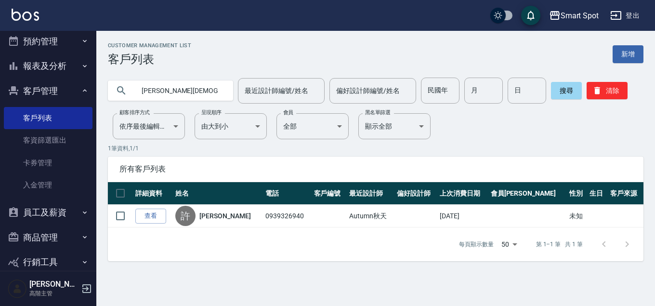
type input "許"
type input "ㄇ"
type input "ㄋ"
type input "shila"
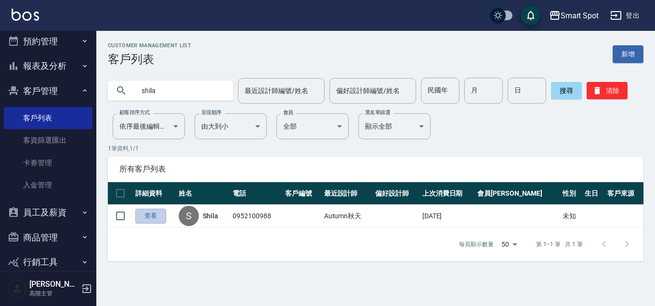
click at [152, 213] on link "查看" at bounding box center [150, 216] width 31 height 15
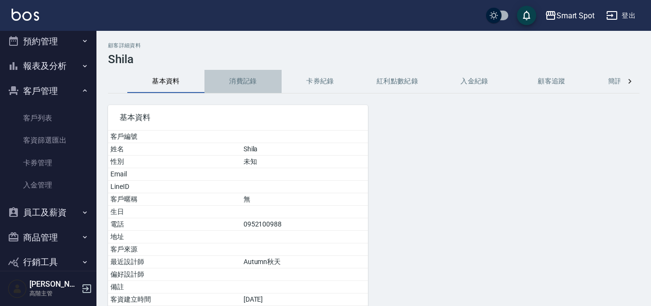
click at [249, 78] on button "消費記錄" at bounding box center [242, 81] width 77 height 23
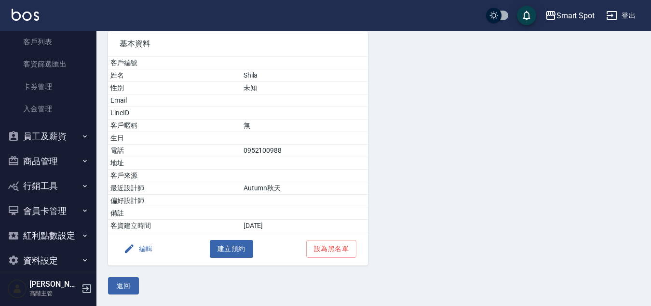
scroll to position [120, 0]
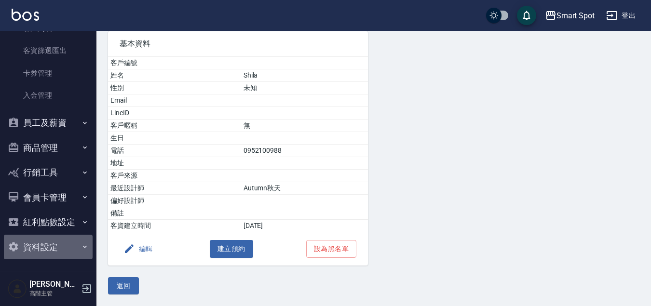
click at [81, 248] on icon "button" at bounding box center [85, 247] width 8 height 8
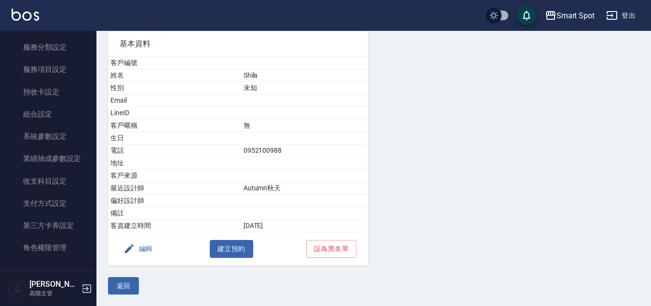
scroll to position [351, 0]
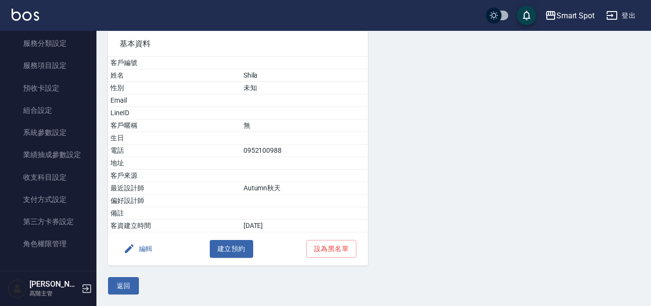
click at [64, 245] on link "角色權限管理" at bounding box center [48, 244] width 89 height 22
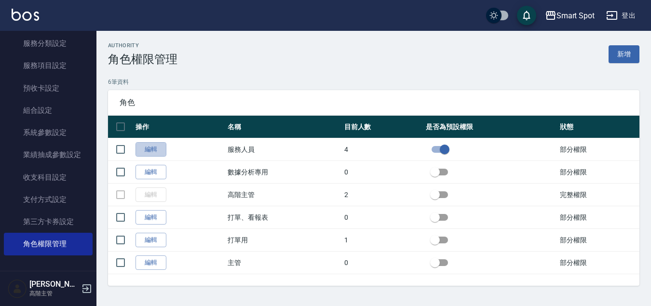
click at [157, 152] on link "編輯" at bounding box center [150, 149] width 31 height 15
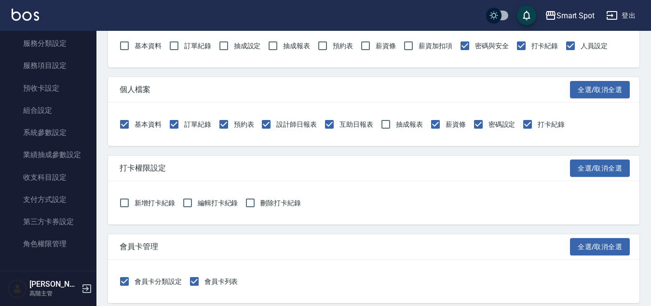
scroll to position [1070, 0]
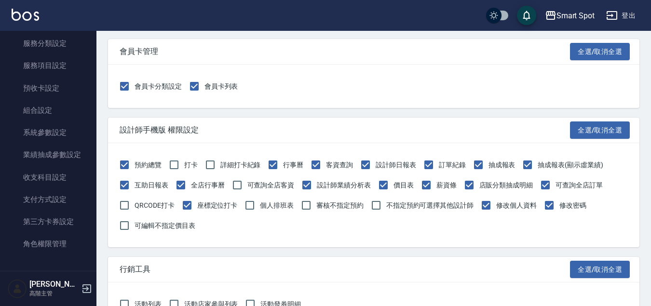
click at [175, 165] on input "打卡" at bounding box center [174, 165] width 20 height 20
checkbox input "true"
click at [209, 166] on input "詳細打卡紀錄" at bounding box center [210, 165] width 20 height 20
checkbox input "true"
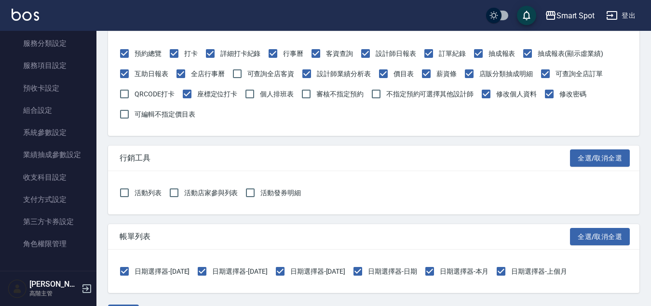
scroll to position [1209, 0]
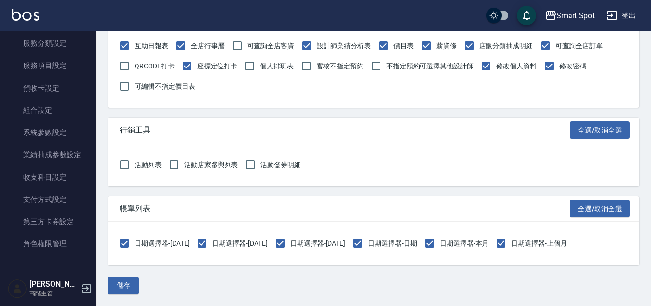
click at [132, 287] on button "儲存" at bounding box center [123, 286] width 31 height 18
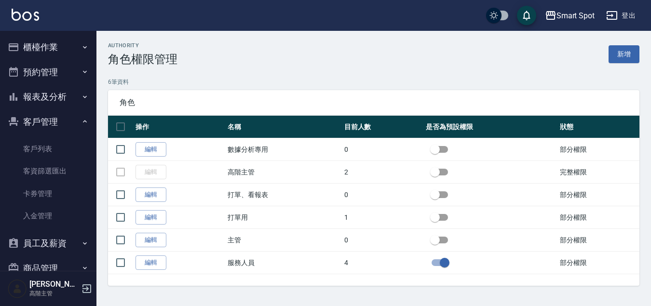
drag, startPoint x: 243, startPoint y: 80, endPoint x: 75, endPoint y: 79, distance: 167.7
click at [75, 79] on button "預約管理" at bounding box center [48, 72] width 89 height 25
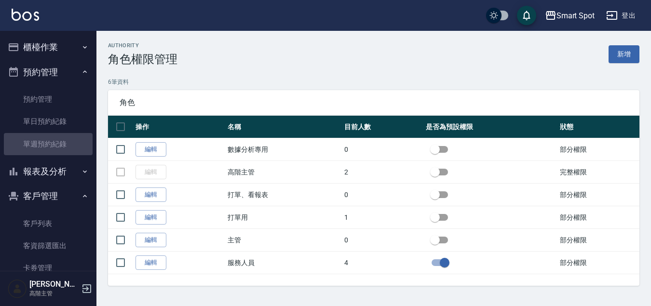
click at [64, 144] on link "單週預約紀錄" at bounding box center [48, 144] width 89 height 22
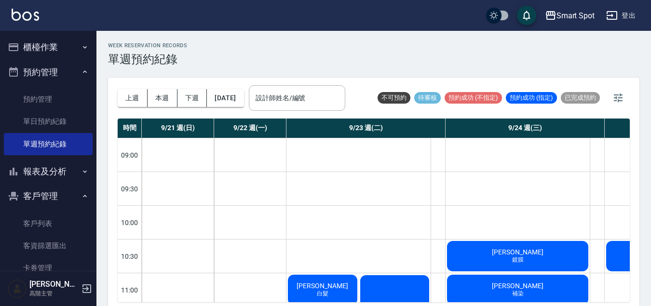
click at [243, 98] on button "[DATE]" at bounding box center [225, 98] width 37 height 18
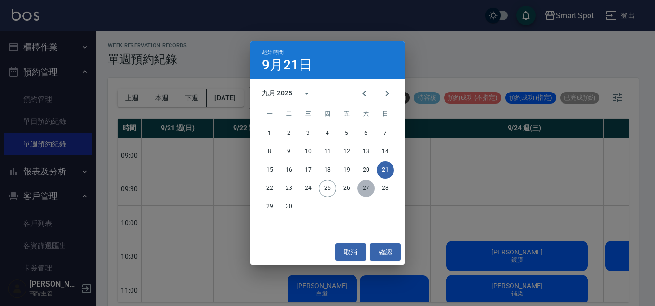
click at [367, 189] on button "27" at bounding box center [366, 188] width 17 height 17
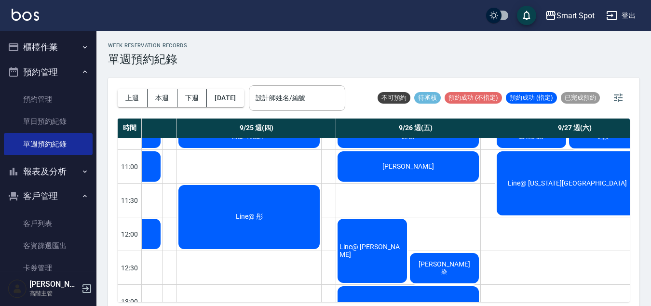
scroll to position [123, 430]
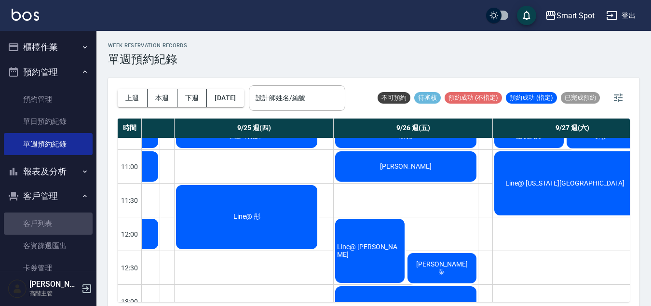
click at [76, 225] on link "客戶列表" at bounding box center [48, 224] width 89 height 22
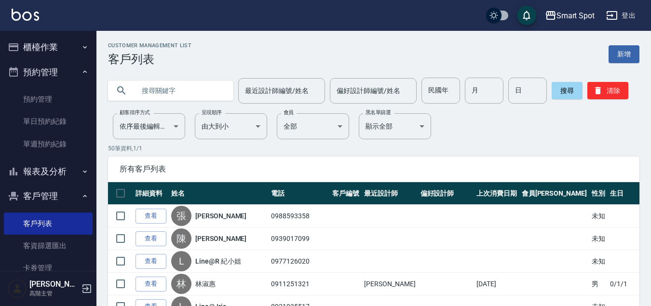
click at [163, 92] on input "text" at bounding box center [180, 91] width 91 height 26
type input "t"
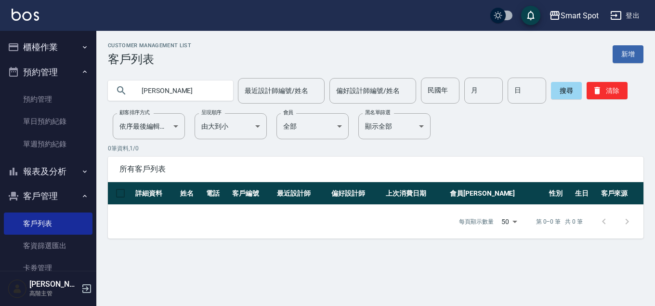
type input "陳瑭"
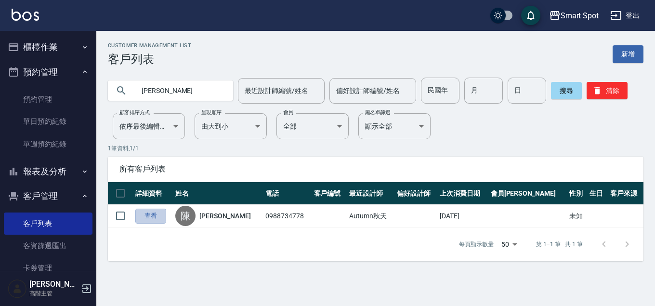
click at [161, 220] on link "查看" at bounding box center [150, 216] width 31 height 15
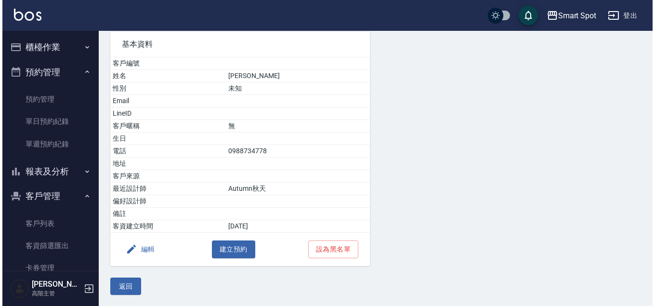
scroll to position [74, 0]
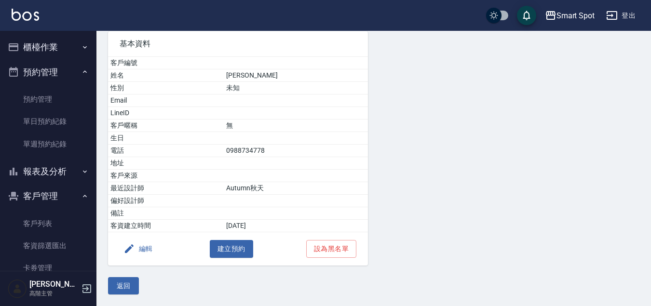
click at [233, 250] on button "建立預約" at bounding box center [231, 249] width 43 height 18
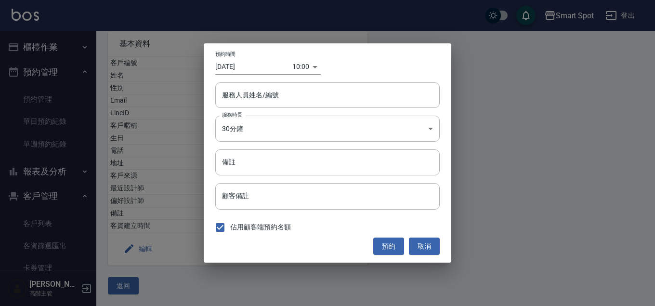
click at [313, 68] on div "10:00 1758765600000" at bounding box center [307, 67] width 28 height 16
click at [303, 67] on body "Smart Spot 登出 櫃檯作業 打帳單 帳單列表 掛單列表 座位開單 營業儀表板 現金收支登錄 高階收支登錄 材料自購登錄 每日結帳 排班表 現場電腦打…" at bounding box center [327, 116] width 655 height 380
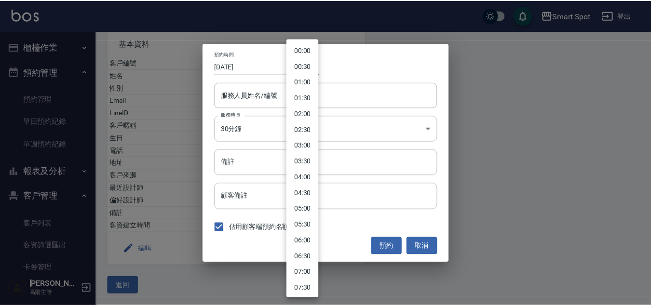
scroll to position [200, 0]
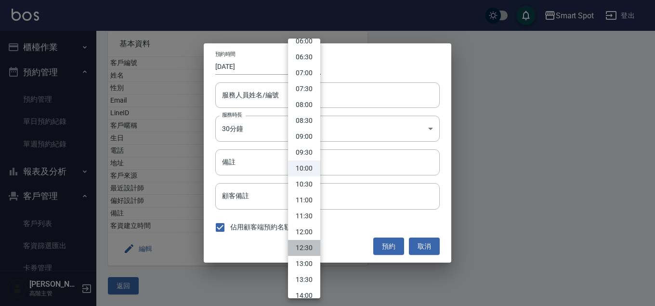
click at [309, 250] on li "12:30" at bounding box center [304, 248] width 32 height 16
type input "1758774600000"
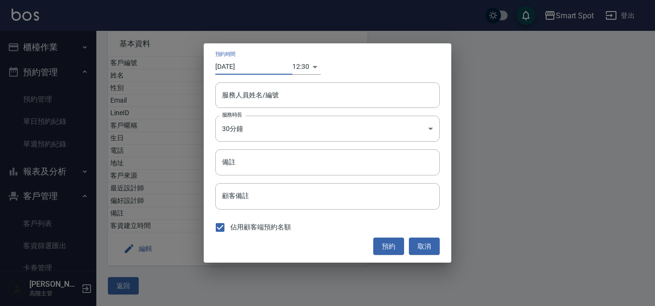
drag, startPoint x: 75, startPoint y: 79, endPoint x: 273, endPoint y: 70, distance: 197.8
click at [273, 70] on input "2025/09/25" at bounding box center [253, 67] width 77 height 16
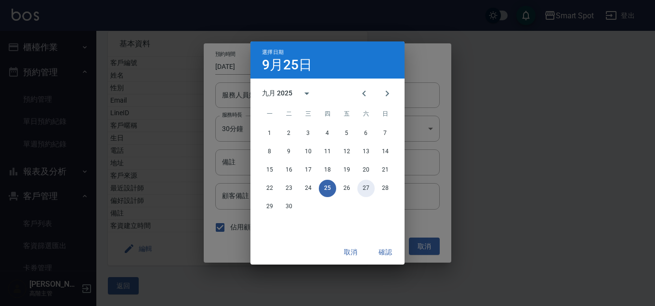
click at [367, 191] on button "27" at bounding box center [366, 188] width 17 height 17
type input "2025/09/27"
type input "1758947400000"
click at [388, 253] on button "確認" at bounding box center [385, 252] width 31 height 18
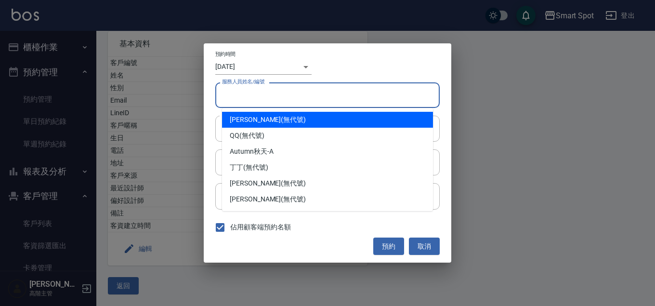
click at [276, 96] on input "服務人員姓名/編號" at bounding box center [328, 95] width 216 height 17
click at [277, 149] on div "Autumn秋天 -A" at bounding box center [327, 152] width 211 height 16
type input "Autumn秋天-A"
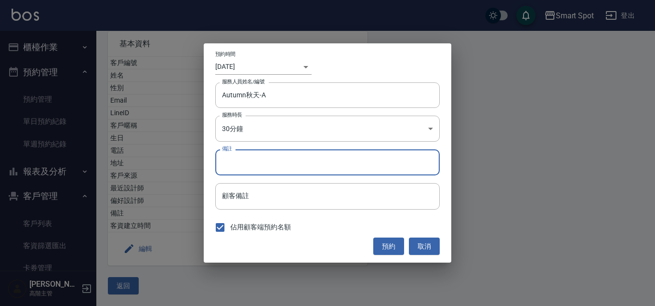
click at [261, 161] on input "備註" at bounding box center [327, 162] width 225 height 26
type input "染"
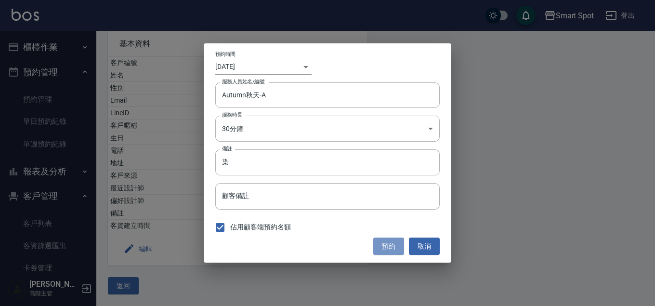
click at [380, 252] on button "預約" at bounding box center [388, 247] width 31 height 18
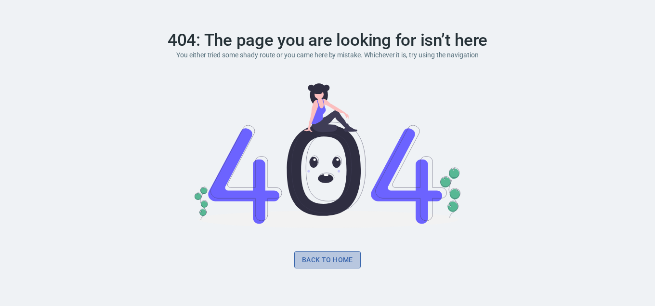
click at [353, 262] on link "Back to home" at bounding box center [327, 260] width 67 height 18
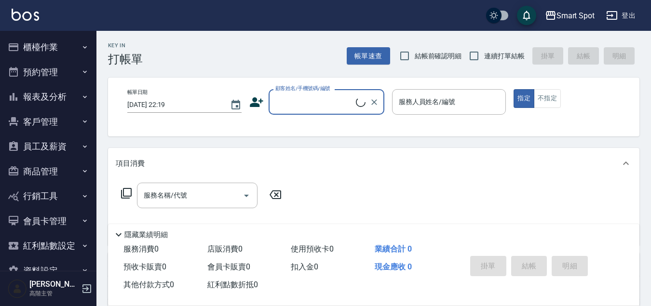
click at [70, 75] on button "預約管理" at bounding box center [48, 72] width 89 height 25
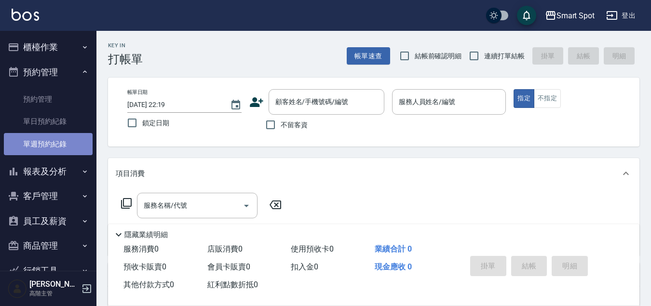
click at [59, 145] on link "單週預約紀錄" at bounding box center [48, 144] width 89 height 22
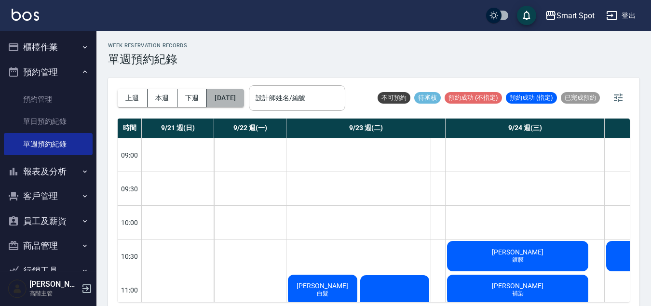
click at [243, 106] on button "[DATE]" at bounding box center [225, 98] width 37 height 18
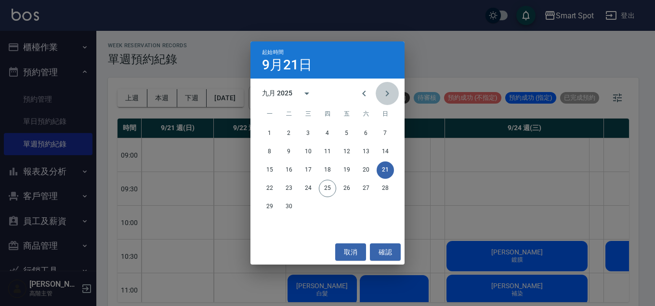
click at [389, 94] on icon "Next month" at bounding box center [388, 94] width 12 height 12
click at [348, 205] on button "31" at bounding box center [346, 206] width 17 height 17
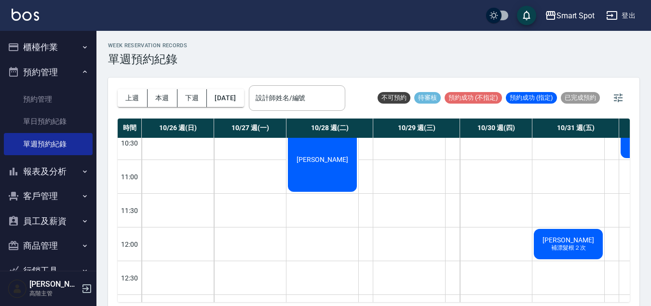
scroll to position [112, 0]
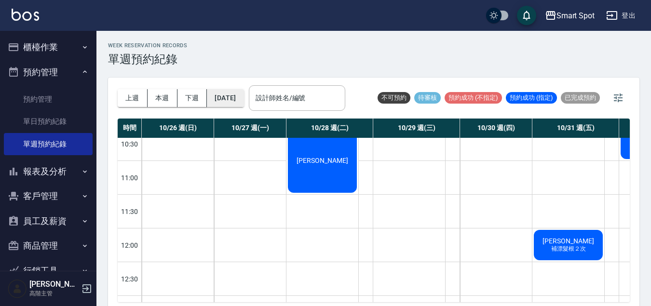
click at [243, 101] on button "2025/10/31" at bounding box center [225, 98] width 37 height 18
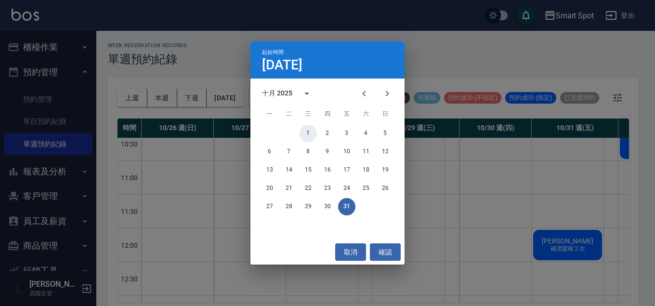
drag, startPoint x: 306, startPoint y: 133, endPoint x: 360, endPoint y: 168, distance: 63.8
click at [306, 133] on button "1" at bounding box center [308, 133] width 17 height 17
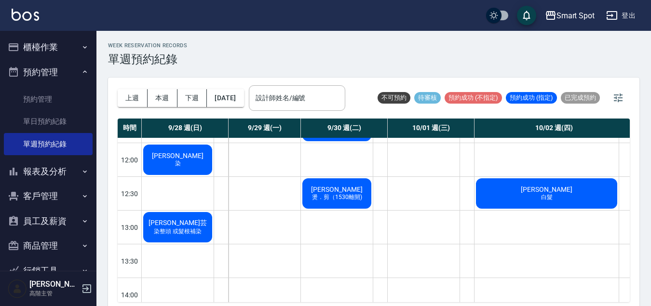
scroll to position [130, 0]
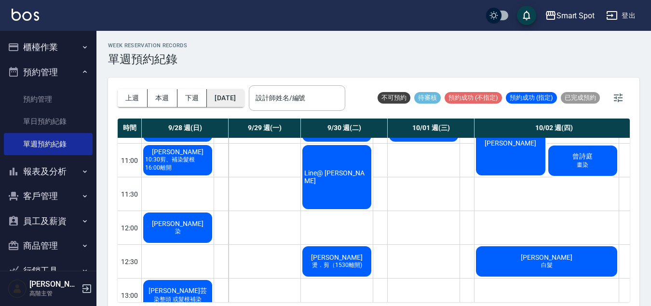
click at [242, 100] on button "2025/10/01" at bounding box center [225, 98] width 37 height 18
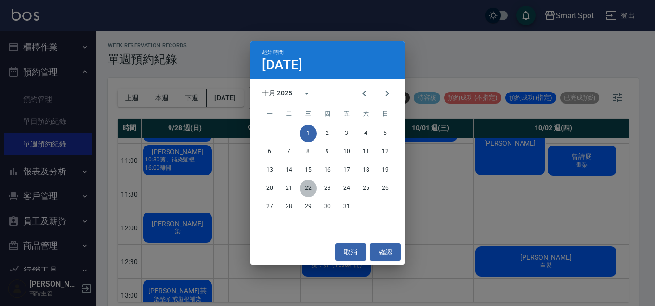
click at [312, 189] on button "22" at bounding box center [308, 188] width 17 height 17
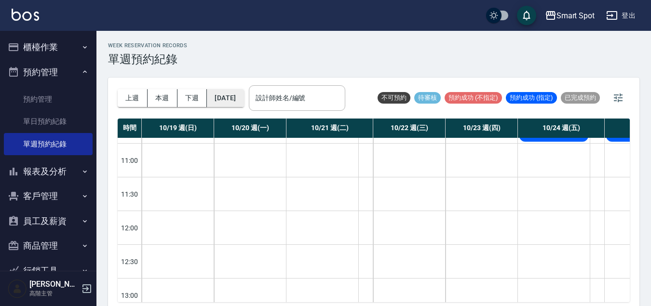
click at [239, 100] on button "2025/10/22" at bounding box center [225, 98] width 37 height 18
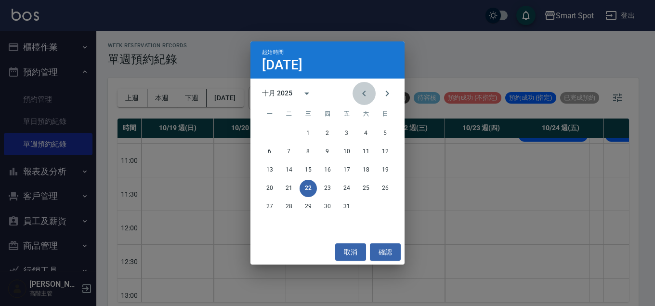
click at [360, 98] on icon "Previous month" at bounding box center [365, 94] width 12 height 12
click at [333, 188] on button "25" at bounding box center [327, 188] width 17 height 17
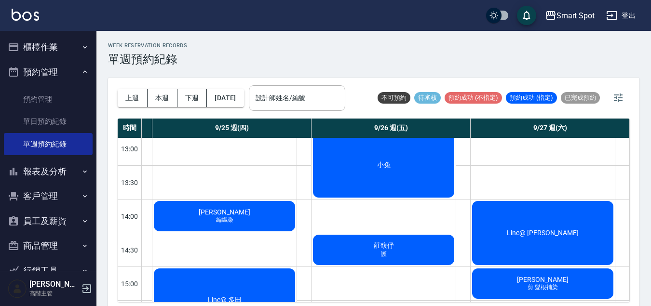
scroll to position [87, 457]
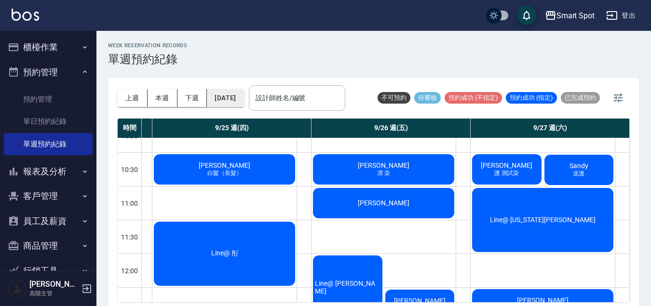
click at [243, 104] on button "2025/09/25" at bounding box center [225, 98] width 37 height 18
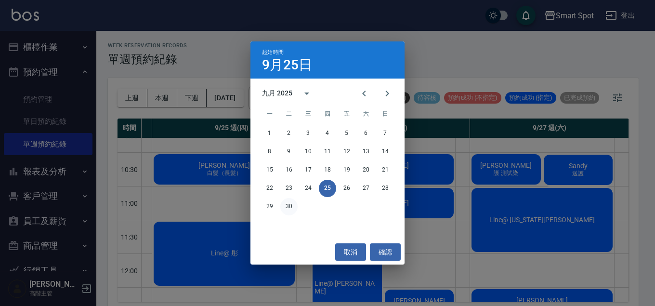
click at [289, 207] on button "30" at bounding box center [288, 206] width 17 height 17
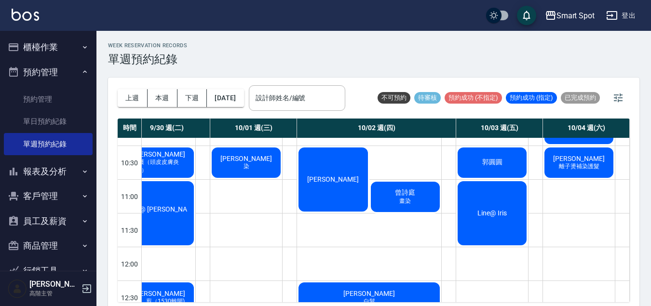
scroll to position [93, 182]
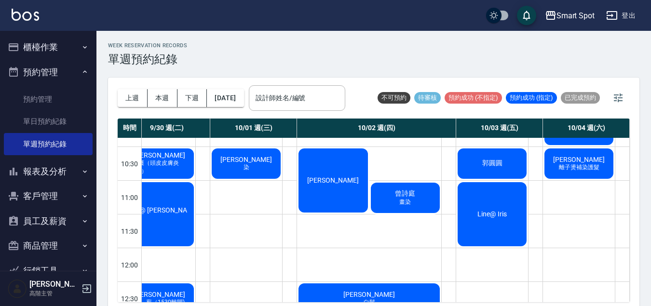
click at [498, 236] on div "Line@ Iris" at bounding box center [492, 214] width 72 height 67
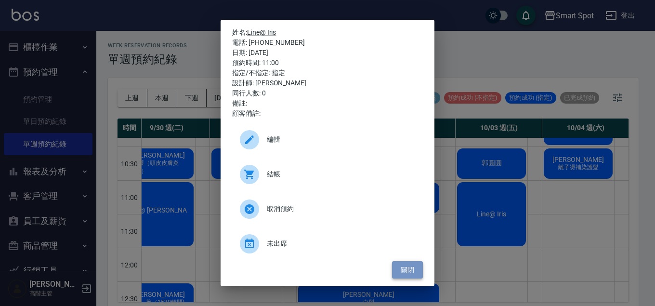
click at [415, 272] on button "關閉" at bounding box center [407, 270] width 31 height 18
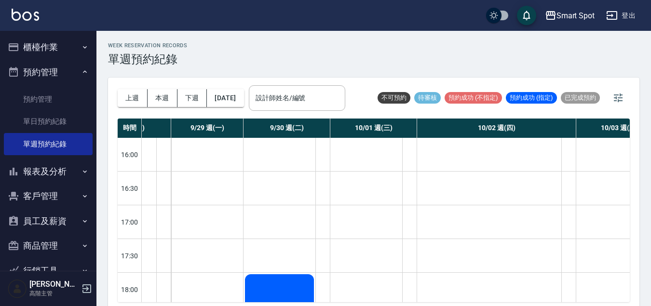
scroll to position [485, 57]
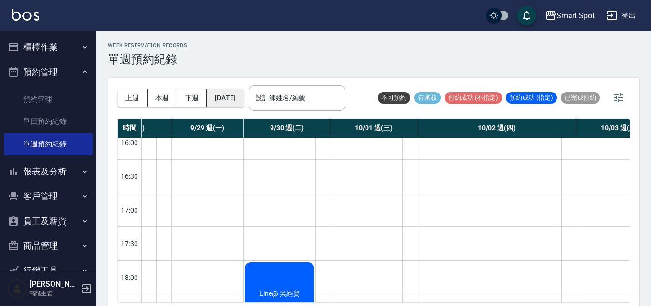
click at [243, 97] on button "2025/09/30" at bounding box center [225, 98] width 37 height 18
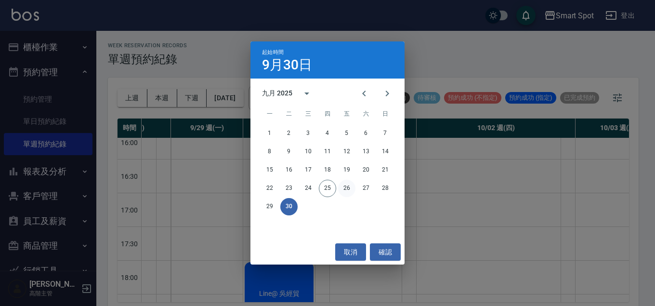
click at [345, 188] on button "26" at bounding box center [346, 188] width 17 height 17
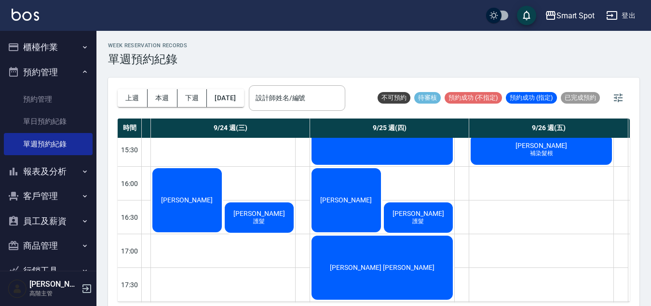
scroll to position [444, 293]
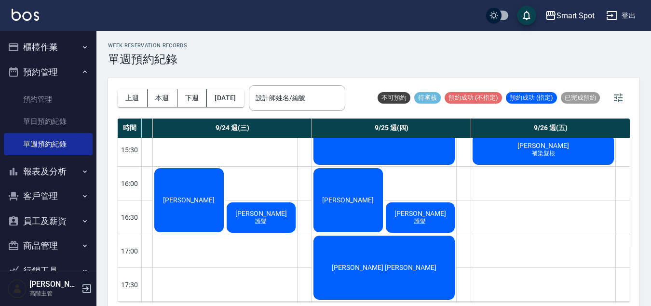
click at [418, 226] on div "江知璇 護髮" at bounding box center [420, 217] width 72 height 33
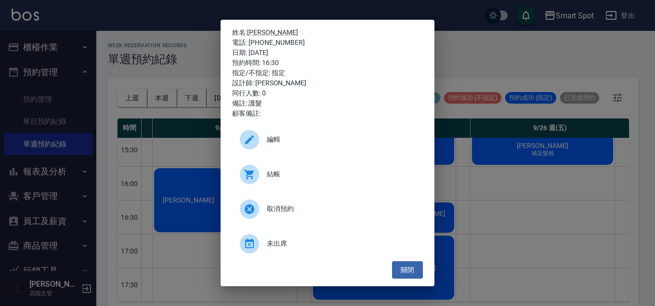
click at [251, 212] on icon at bounding box center [250, 209] width 10 height 10
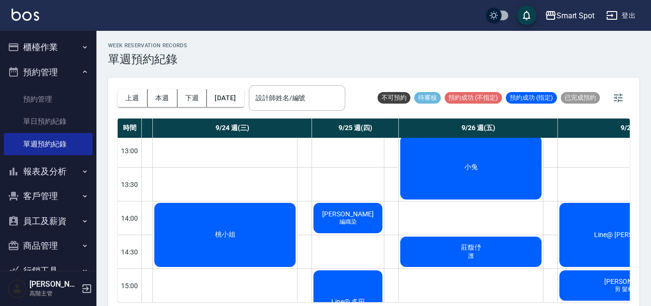
scroll to position [278, 293]
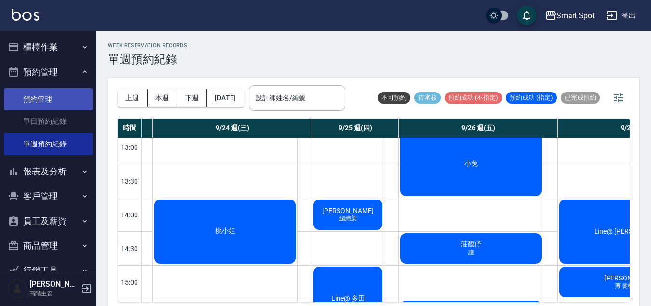
click at [62, 103] on link "預約管理" at bounding box center [48, 99] width 89 height 22
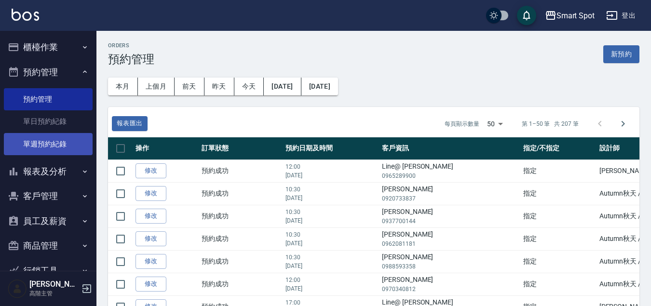
click at [75, 147] on link "單週預約紀錄" at bounding box center [48, 144] width 89 height 22
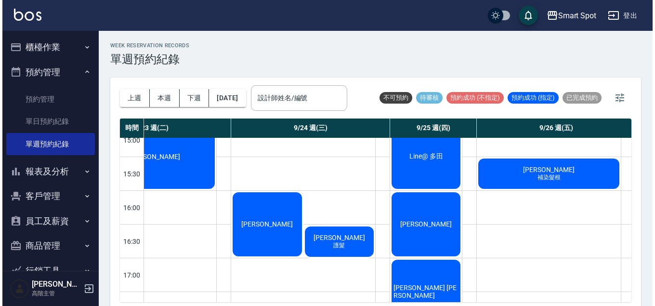
scroll to position [455, 216]
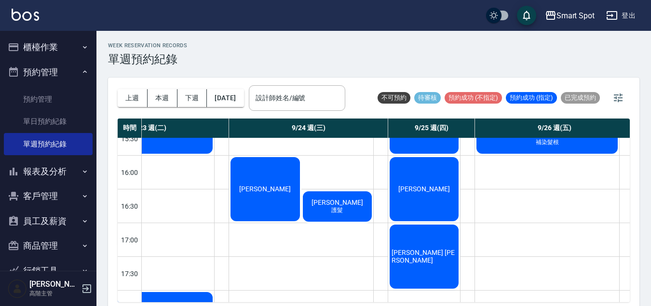
click at [350, 213] on div "江知璇 護髮" at bounding box center [337, 206] width 72 height 33
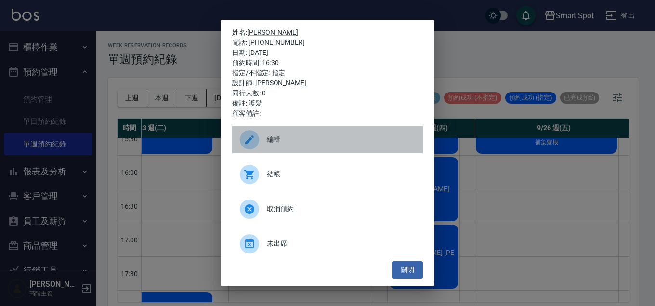
click at [253, 146] on div at bounding box center [249, 139] width 19 height 19
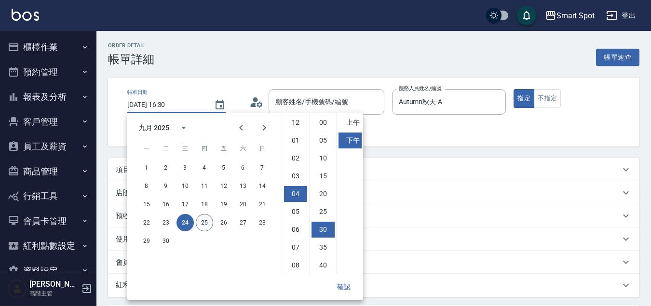
type input "[PERSON_NAME]/0955024266/"
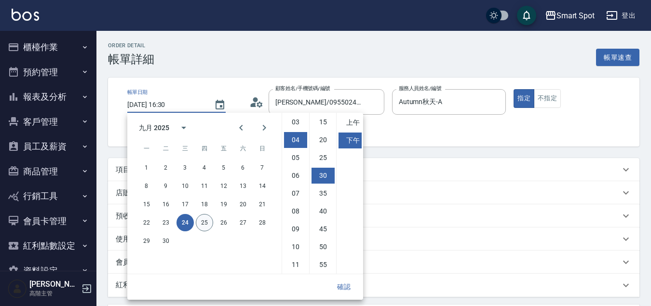
click at [208, 224] on button "25" at bounding box center [204, 222] width 17 height 17
type input "[DATE] 16:30"
click at [346, 288] on button "確認" at bounding box center [343, 287] width 31 height 18
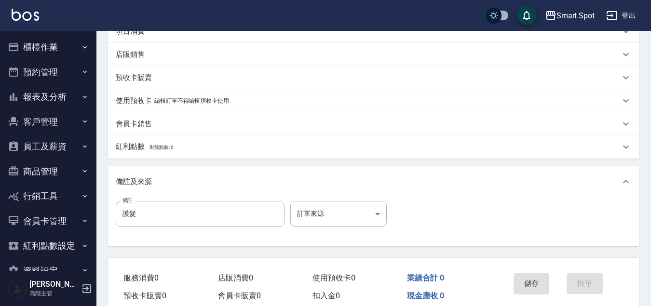
scroll to position [183, 0]
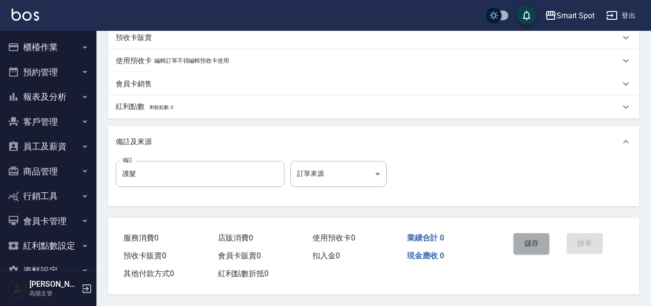
click at [519, 240] on button "儲存" at bounding box center [531, 243] width 36 height 20
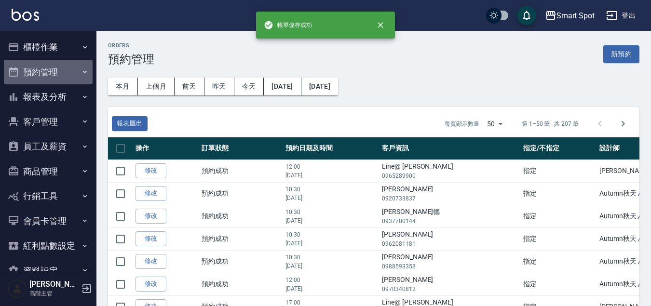
click at [65, 75] on button "預約管理" at bounding box center [48, 72] width 89 height 25
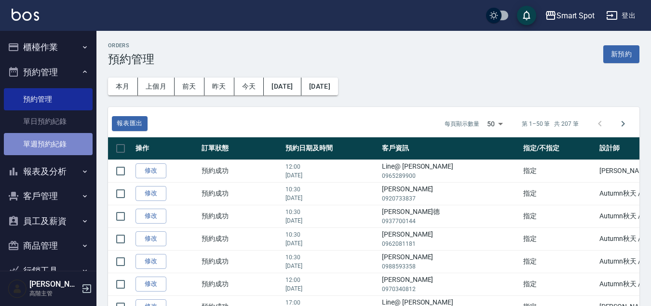
click at [64, 143] on link "單週預約紀錄" at bounding box center [48, 144] width 89 height 22
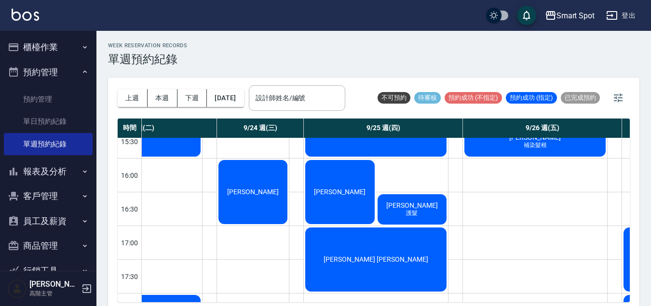
scroll to position [452, 229]
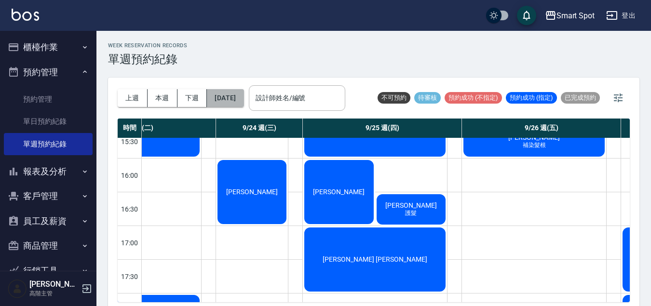
click at [243, 96] on button "[DATE]" at bounding box center [225, 98] width 37 height 18
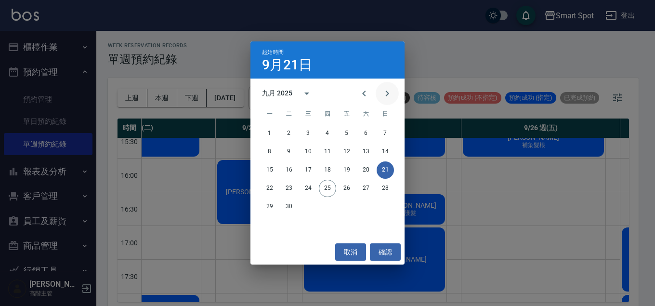
click at [389, 96] on icon "Next month" at bounding box center [388, 94] width 12 height 12
drag, startPoint x: 368, startPoint y: 132, endPoint x: 379, endPoint y: 154, distance: 24.8
click at [368, 132] on button "4" at bounding box center [366, 133] width 17 height 17
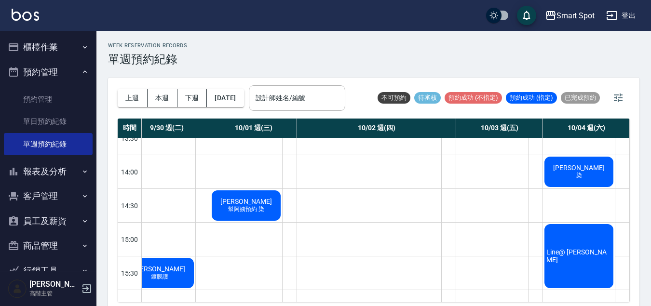
scroll to position [318, 182]
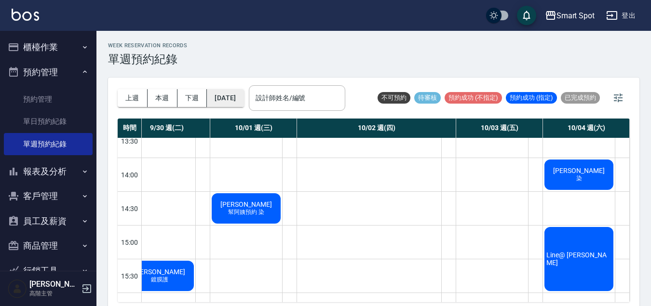
click at [231, 103] on button "[DATE]" at bounding box center [225, 98] width 37 height 18
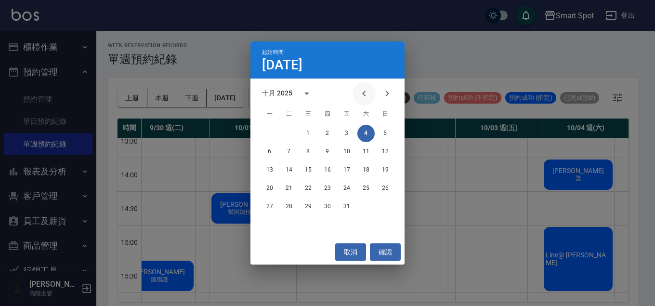
click at [361, 95] on icon "Previous month" at bounding box center [365, 94] width 12 height 12
click at [312, 187] on button "24" at bounding box center [308, 188] width 17 height 17
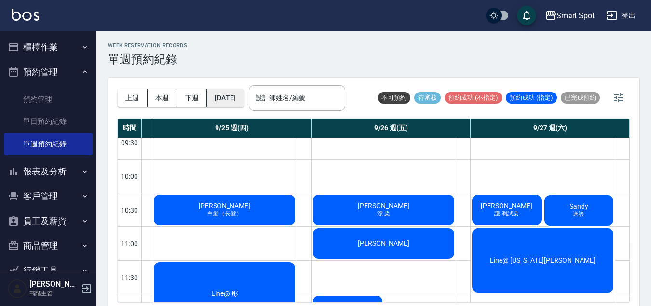
click at [243, 100] on button "[DATE]" at bounding box center [225, 98] width 37 height 18
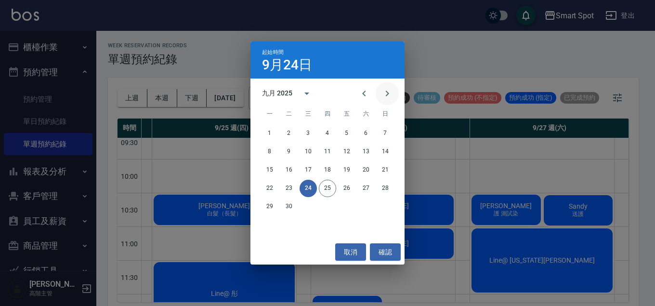
click at [387, 94] on icon "Next month" at bounding box center [387, 94] width 3 height 6
click at [365, 93] on icon "Previous month" at bounding box center [365, 94] width 12 height 12
click at [383, 188] on button "28" at bounding box center [385, 188] width 17 height 17
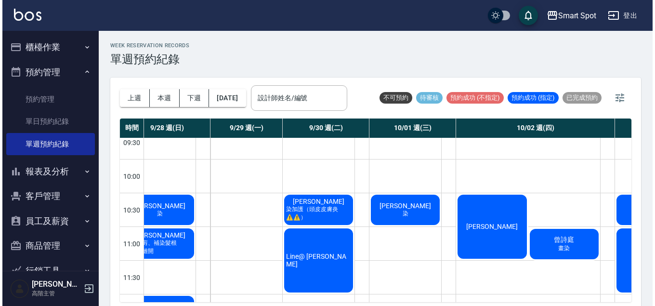
scroll to position [46, 0]
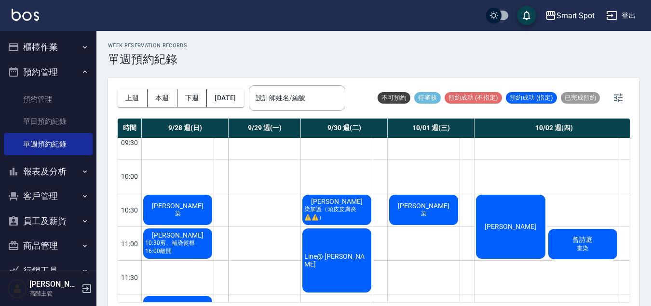
click at [183, 247] on span "10:30剪、補染髮根 16:00離開" at bounding box center [177, 247] width 69 height 16
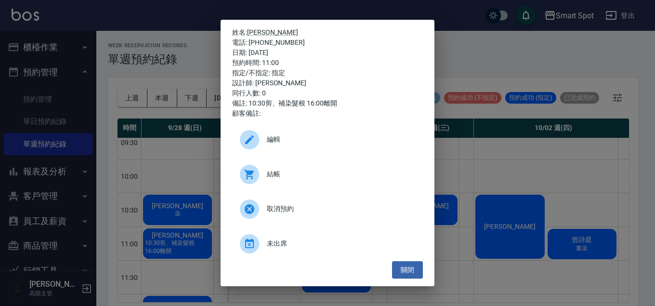
click at [252, 147] on div at bounding box center [249, 139] width 19 height 19
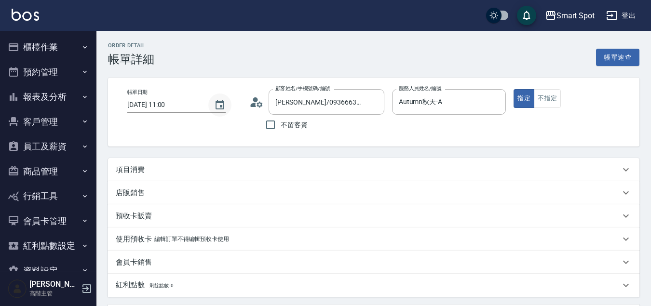
click at [221, 105] on icon "Choose date, selected date is 2025-09-28" at bounding box center [219, 105] width 9 height 10
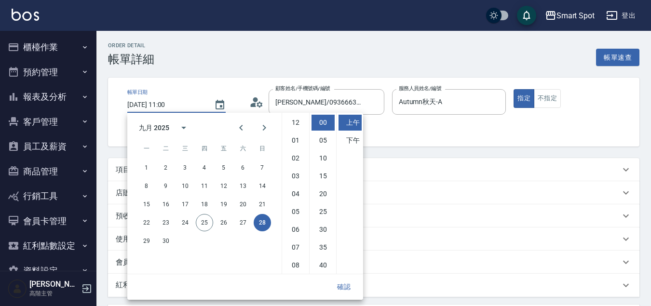
scroll to position [54, 0]
click at [352, 143] on li "下午" at bounding box center [349, 141] width 23 height 16
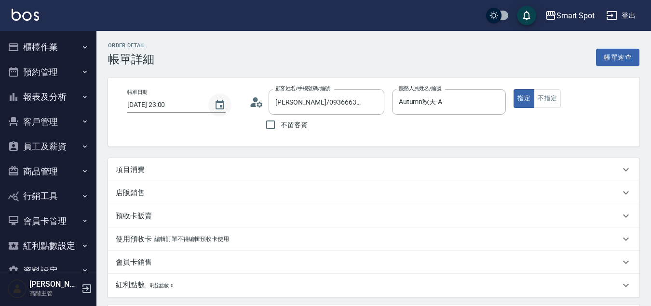
click at [215, 108] on icon "Choose date, selected date is 2025-09-28" at bounding box center [219, 105] width 9 height 10
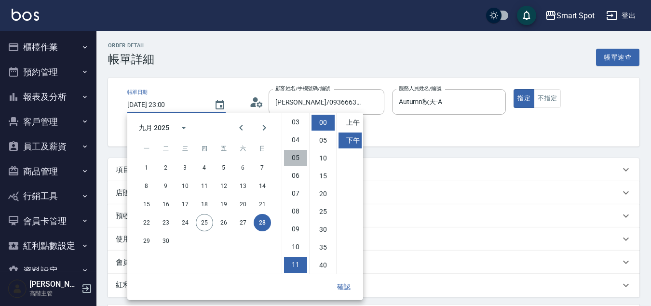
click at [295, 159] on li "05" at bounding box center [295, 158] width 23 height 16
click at [218, 224] on button "26" at bounding box center [223, 222] width 17 height 17
type input "[DATE] 17:00"
click at [347, 286] on button "確認" at bounding box center [343, 287] width 31 height 18
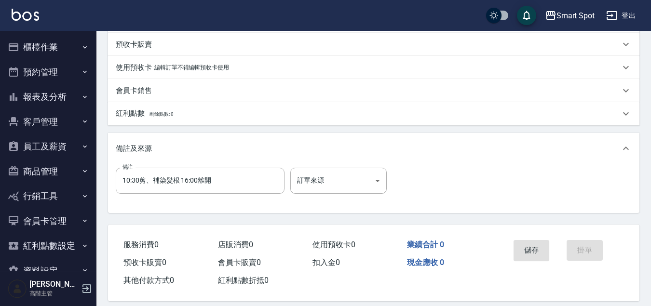
scroll to position [171, 0]
click at [217, 185] on input "10:30剪、補染髮根 16:00離開" at bounding box center [200, 181] width 169 height 26
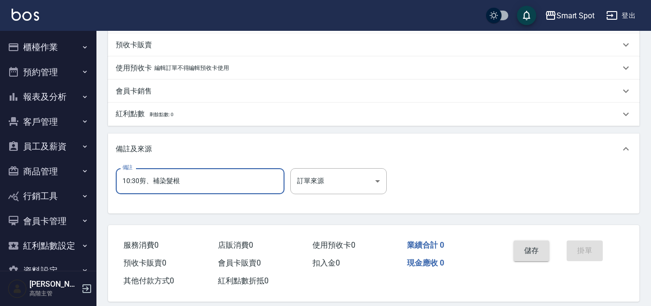
type input "10:30剪、補染髮根"
click at [541, 252] on button "儲存" at bounding box center [531, 250] width 36 height 20
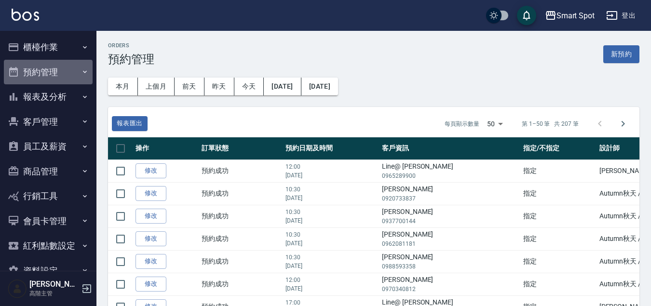
click at [68, 73] on button "預約管理" at bounding box center [48, 72] width 89 height 25
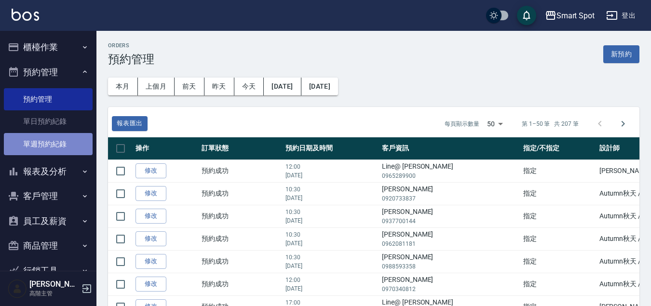
click at [63, 137] on link "單週預約紀錄" at bounding box center [48, 144] width 89 height 22
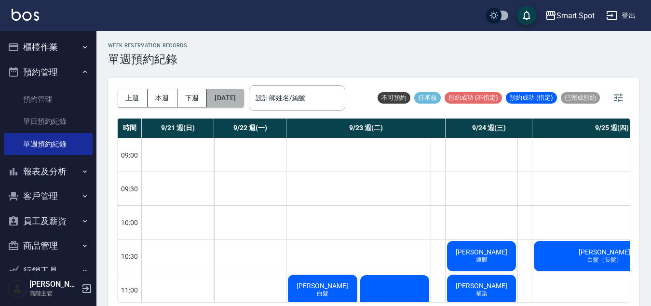
click at [240, 98] on button "[DATE]" at bounding box center [225, 98] width 37 height 18
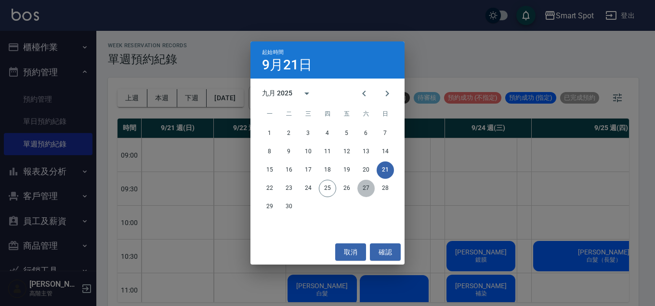
click at [371, 189] on button "27" at bounding box center [366, 188] width 17 height 17
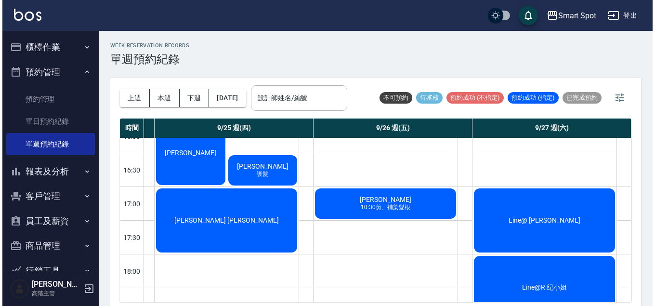
scroll to position [490, 385]
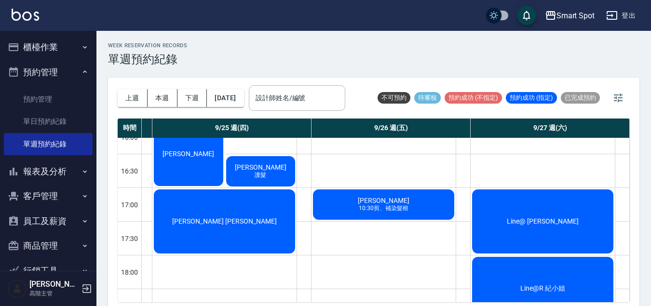
click at [405, 216] on div "Yvonne 10:30剪、補染髮根" at bounding box center [383, 204] width 144 height 33
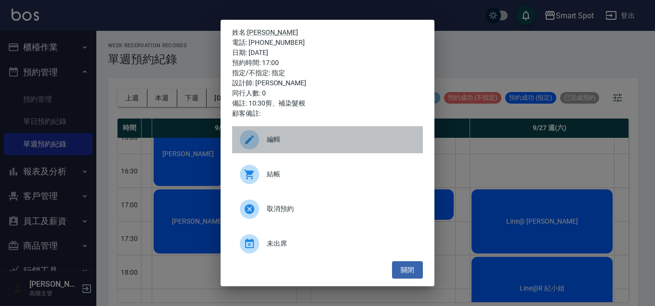
click at [250, 144] on icon at bounding box center [250, 140] width 12 height 12
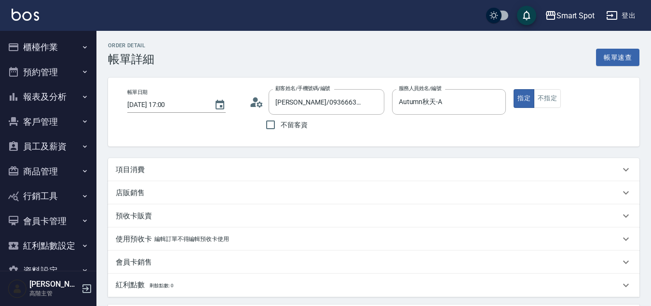
scroll to position [118, 0]
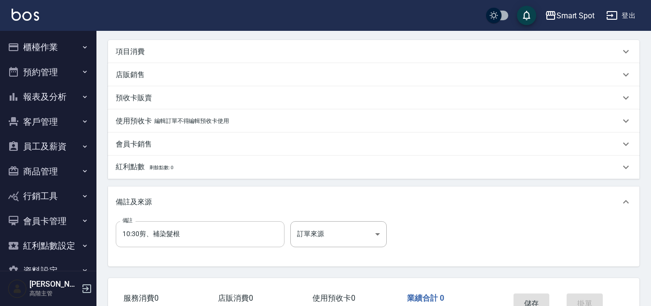
click at [139, 235] on input "10:30剪、補染髮根" at bounding box center [200, 234] width 169 height 26
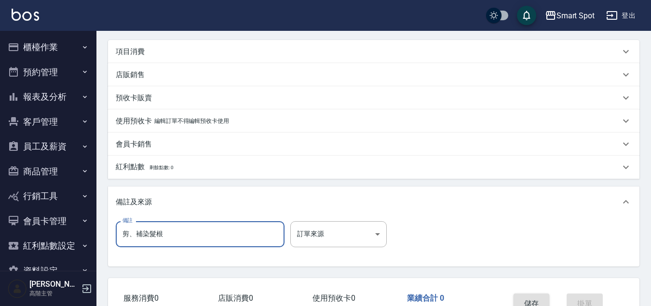
type input "剪、補染髮根"
click at [526, 298] on button "儲存" at bounding box center [531, 303] width 36 height 20
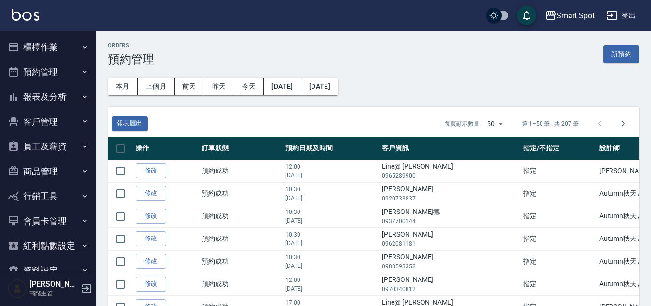
click at [75, 51] on button "櫃檯作業" at bounding box center [48, 47] width 89 height 25
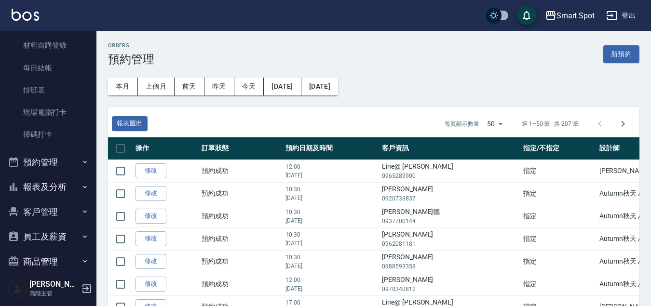
scroll to position [189, 0]
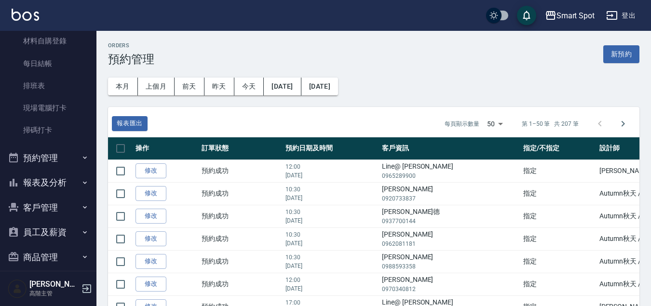
click at [81, 160] on icon "button" at bounding box center [85, 158] width 8 height 8
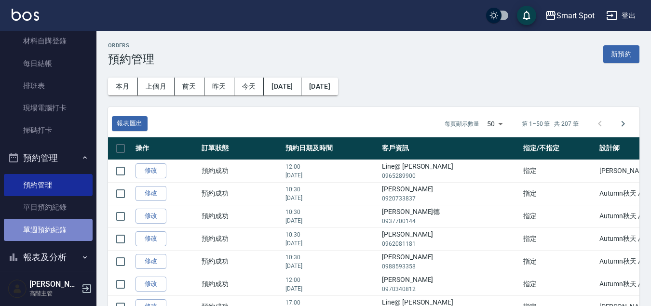
click at [68, 232] on link "單週預約紀錄" at bounding box center [48, 230] width 89 height 22
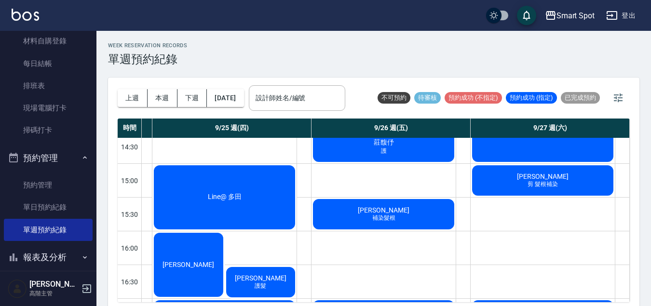
scroll to position [311, 385]
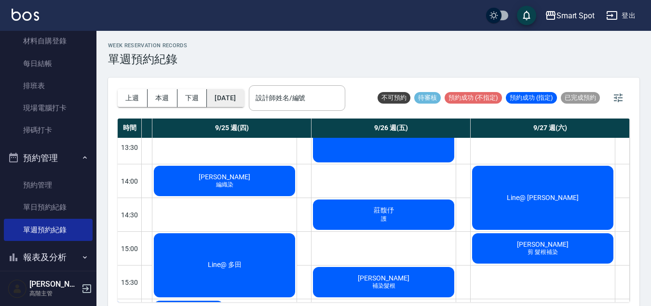
click at [243, 104] on button "[DATE]" at bounding box center [225, 98] width 37 height 18
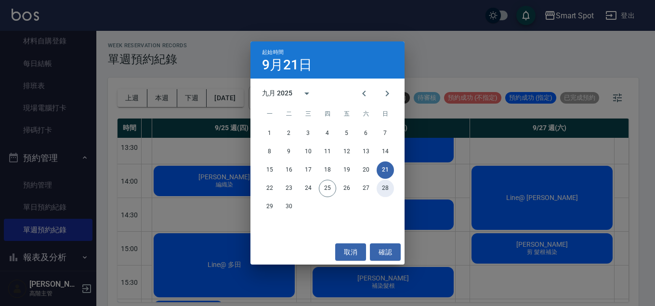
click at [385, 187] on button "28" at bounding box center [385, 188] width 17 height 17
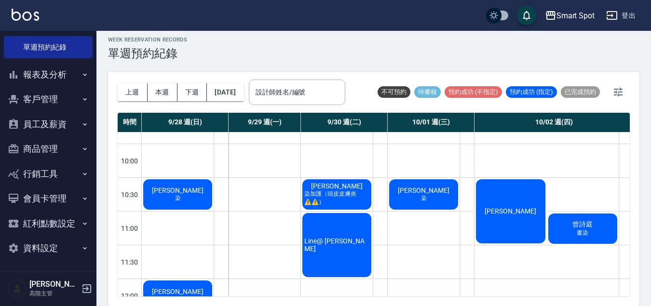
scroll to position [373, 0]
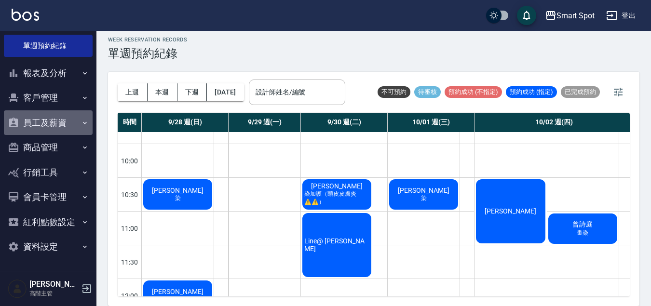
click at [50, 126] on button "員工及薪資" at bounding box center [48, 122] width 89 height 25
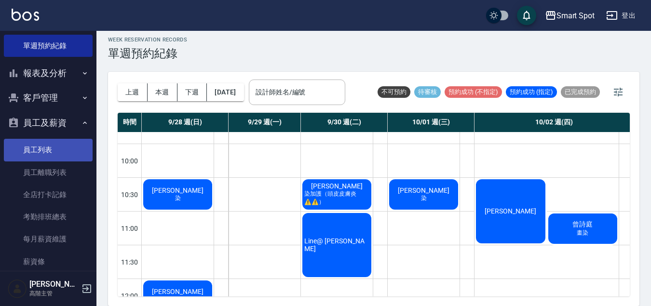
click at [53, 149] on link "員工列表" at bounding box center [48, 150] width 89 height 22
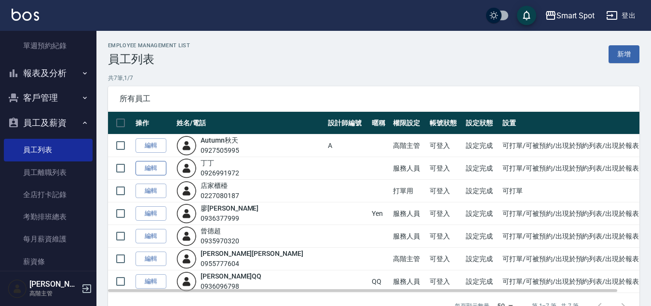
click at [154, 168] on link "編輯" at bounding box center [150, 168] width 31 height 15
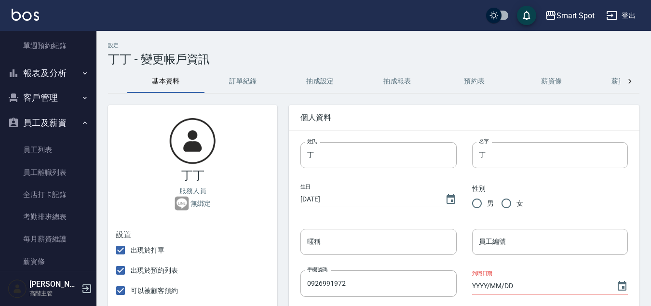
click at [321, 83] on button "抽成設定" at bounding box center [319, 81] width 77 height 23
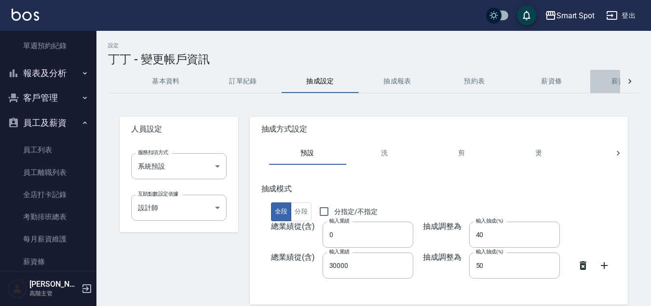
click at [615, 83] on button "薪資加扣項" at bounding box center [628, 81] width 77 height 23
